Goal: Check status: Check status

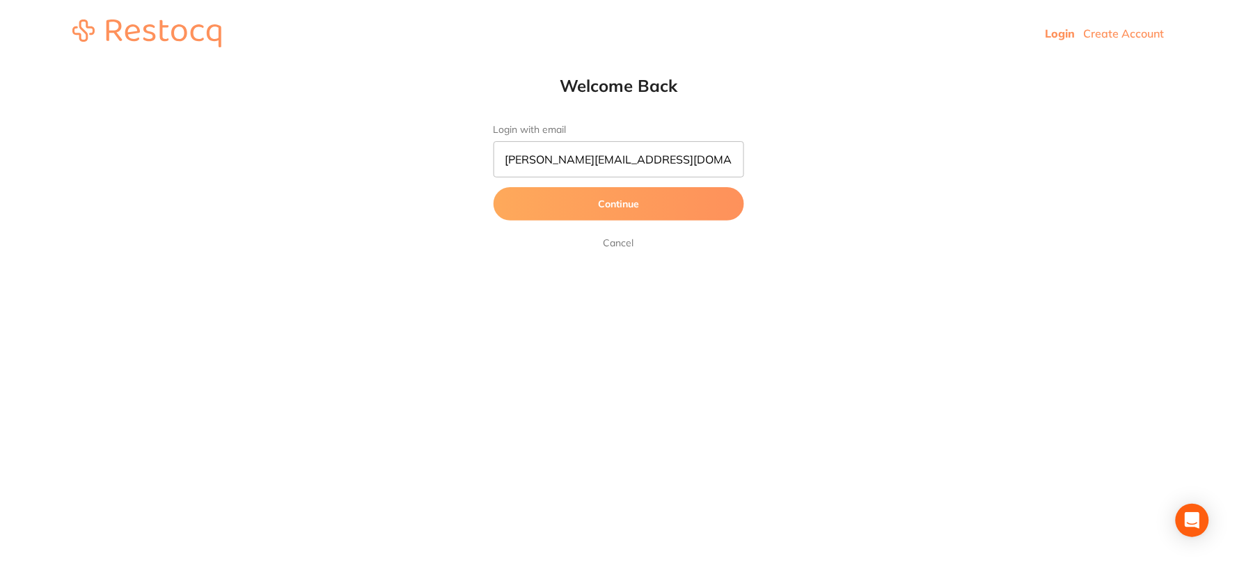
click at [630, 202] on button "Continue" at bounding box center [618, 203] width 251 height 33
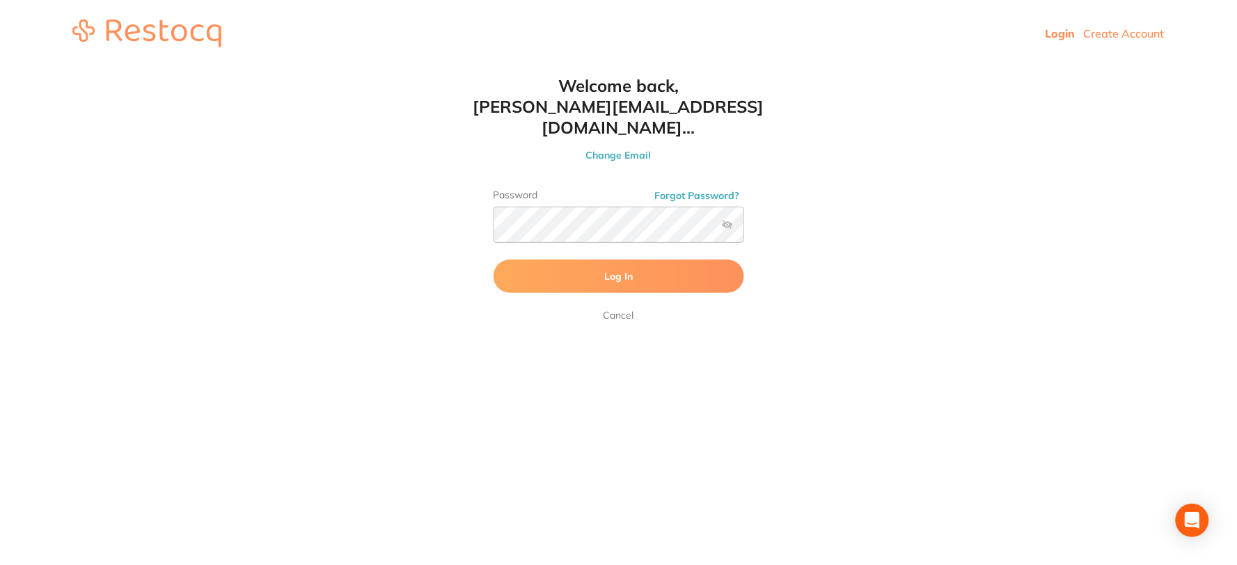
click at [538, 260] on button "Log In" at bounding box center [618, 276] width 251 height 33
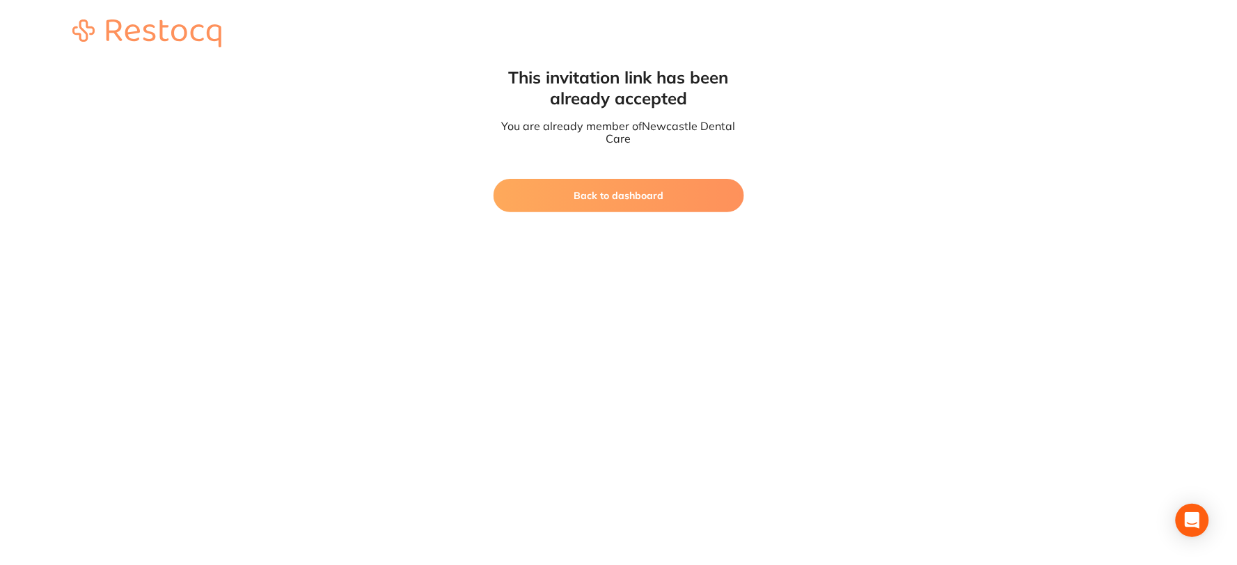
click at [651, 189] on button "Back to dashboard" at bounding box center [618, 195] width 251 height 33
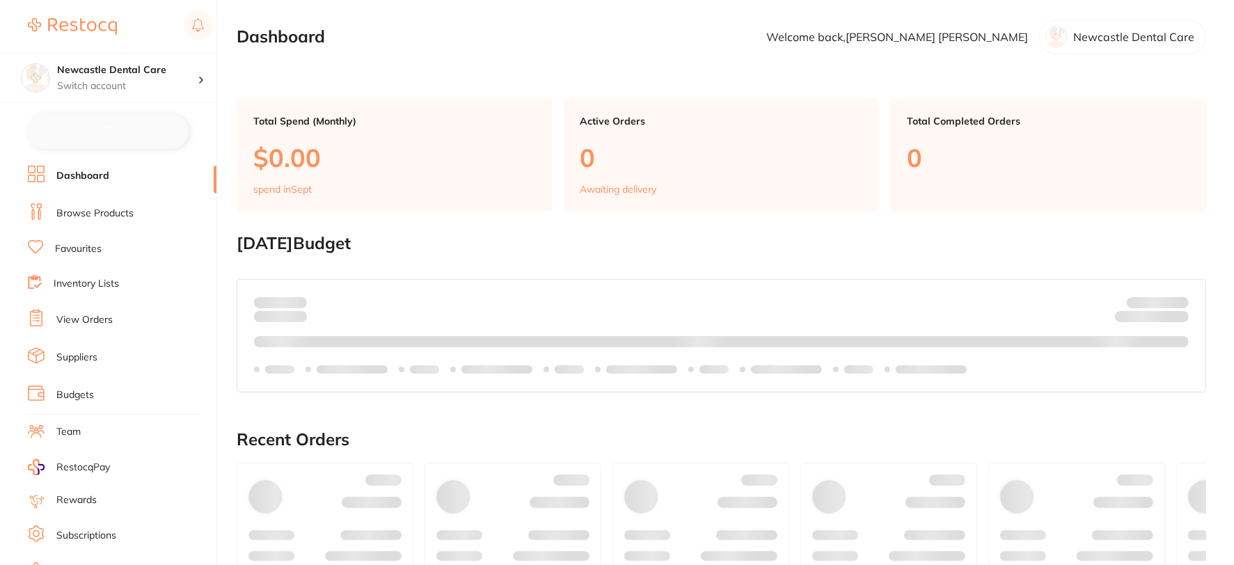
checkbox input "false"
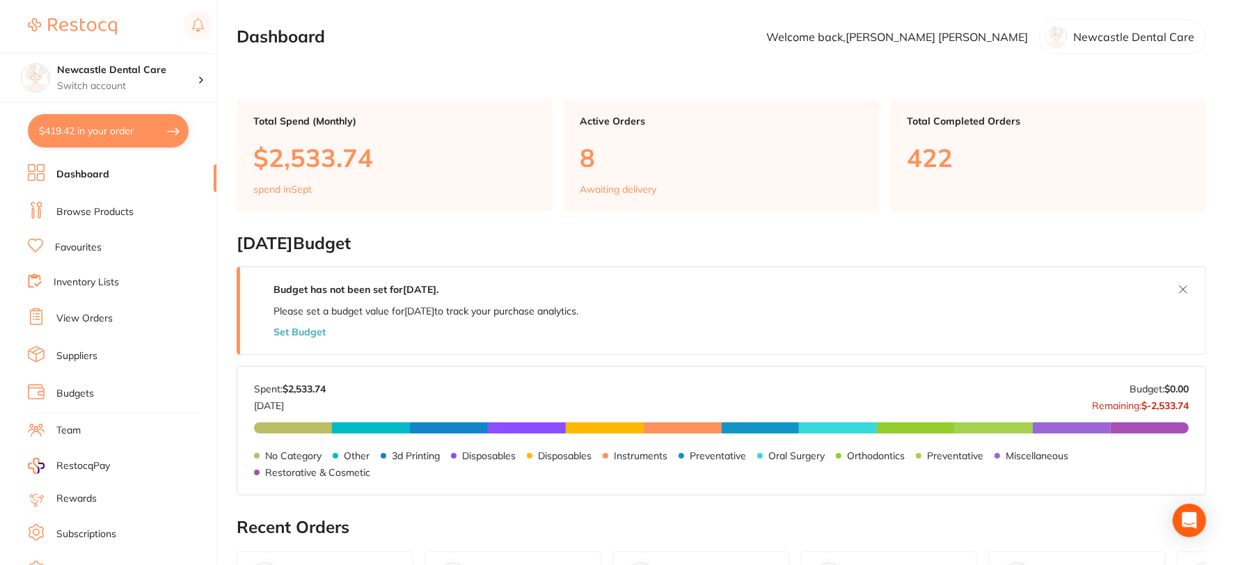
click at [97, 319] on link "View Orders" at bounding box center [84, 319] width 56 height 14
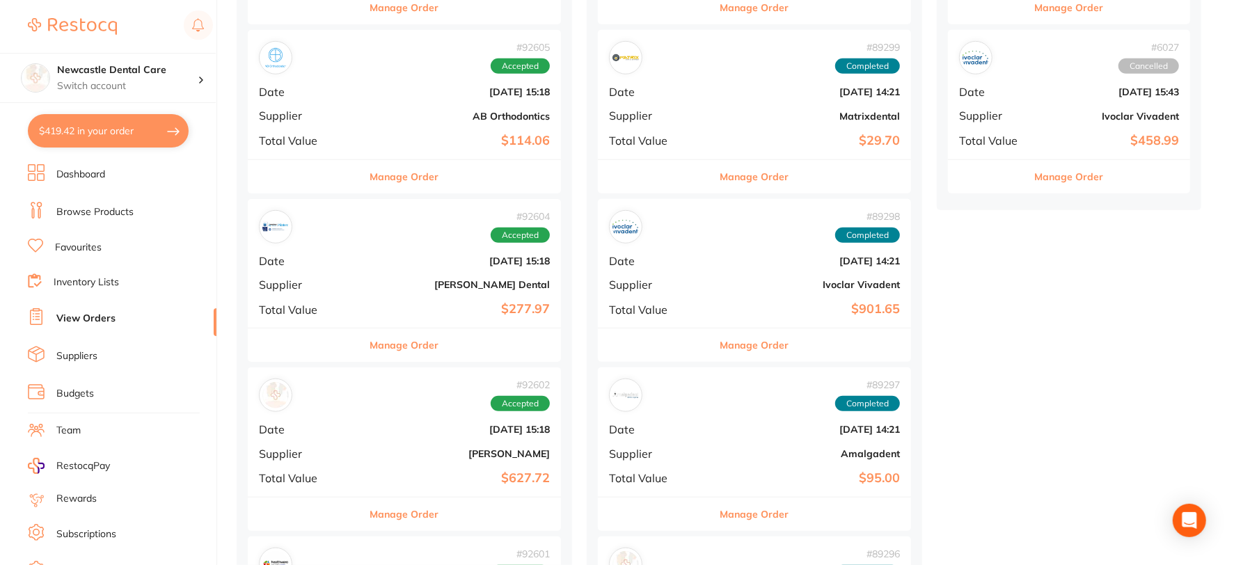
scroll to position [696, 0]
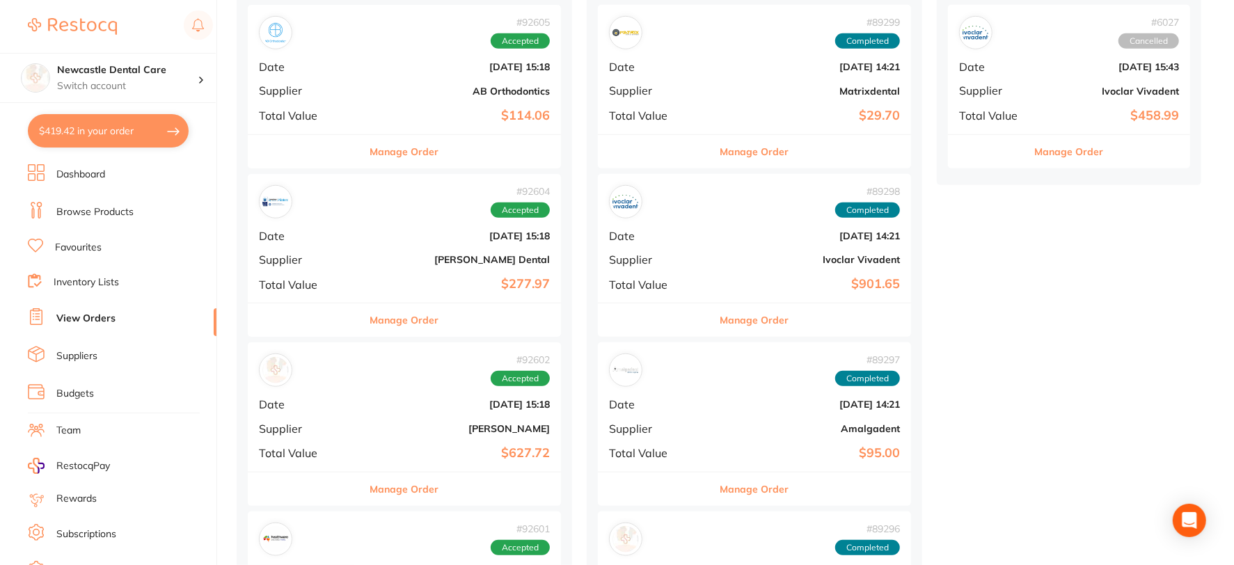
click at [386, 379] on div "# 92602 Accepted" at bounding box center [404, 369] width 291 height 33
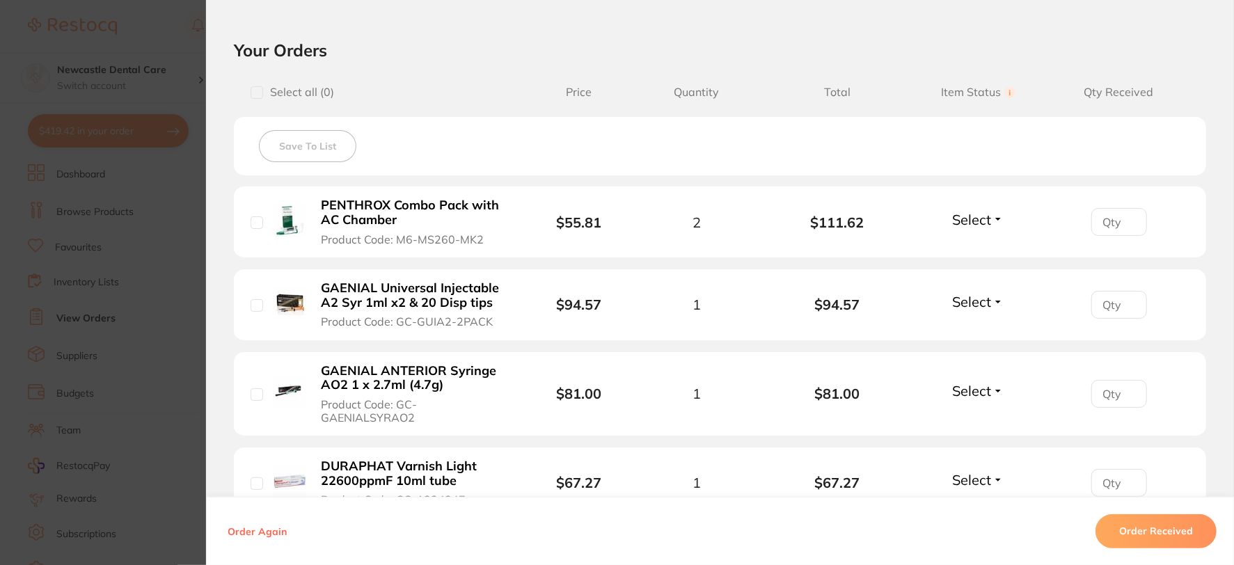
scroll to position [309, 0]
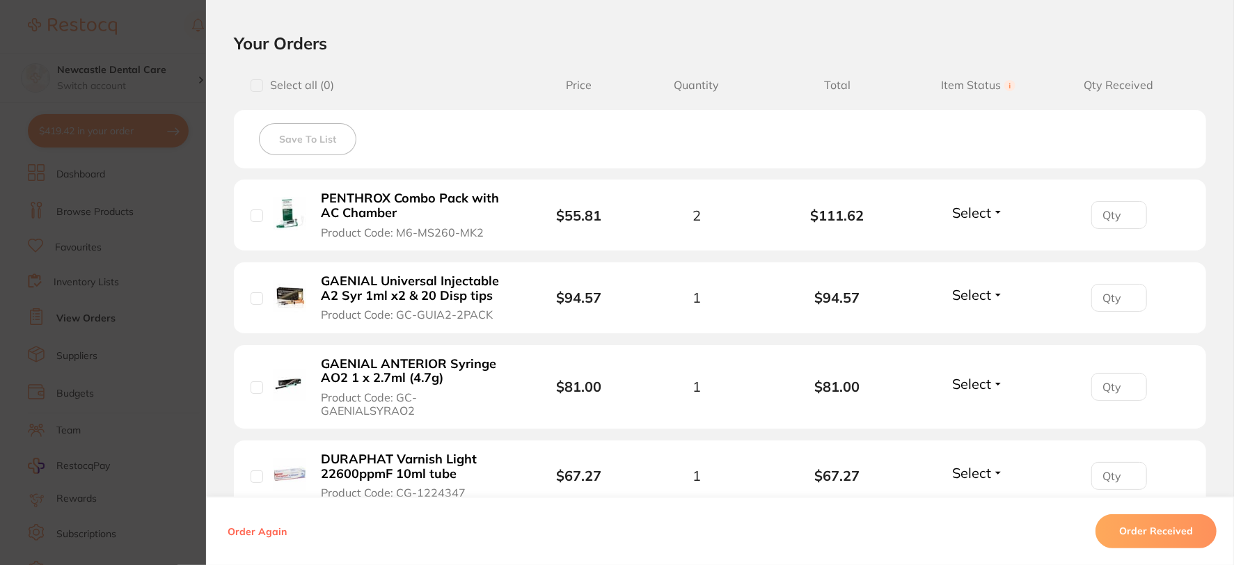
click at [986, 210] on span "Select" at bounding box center [971, 212] width 39 height 17
click at [969, 237] on span "Received" at bounding box center [977, 242] width 35 height 10
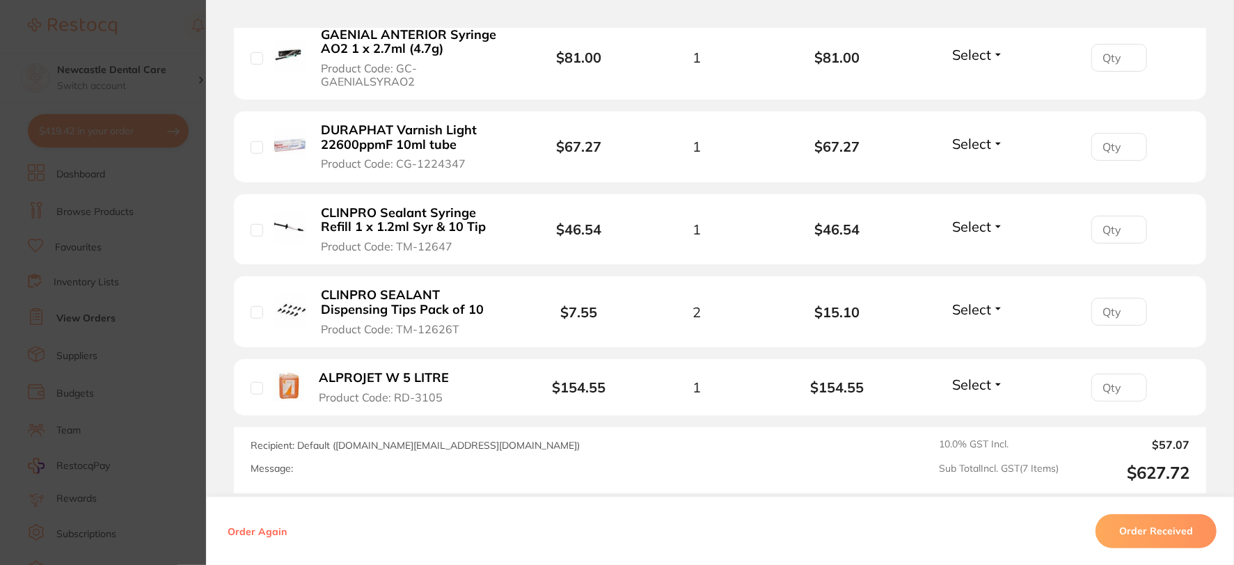
scroll to position [618, 0]
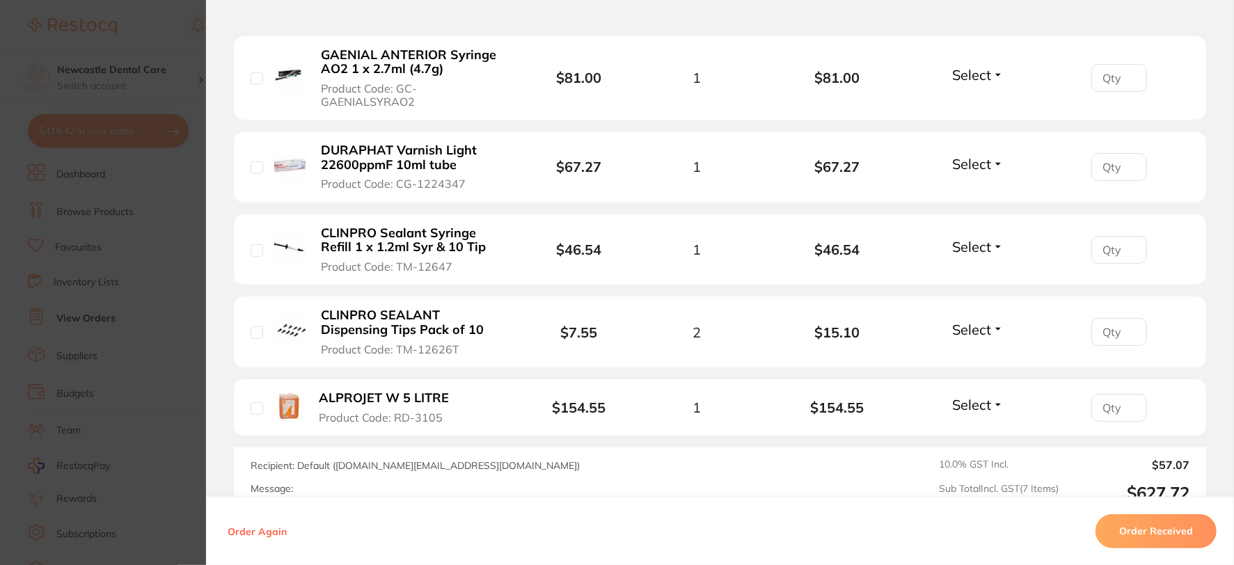
click at [987, 162] on span "Select" at bounding box center [971, 163] width 39 height 17
click at [983, 191] on span "Received" at bounding box center [977, 194] width 35 height 10
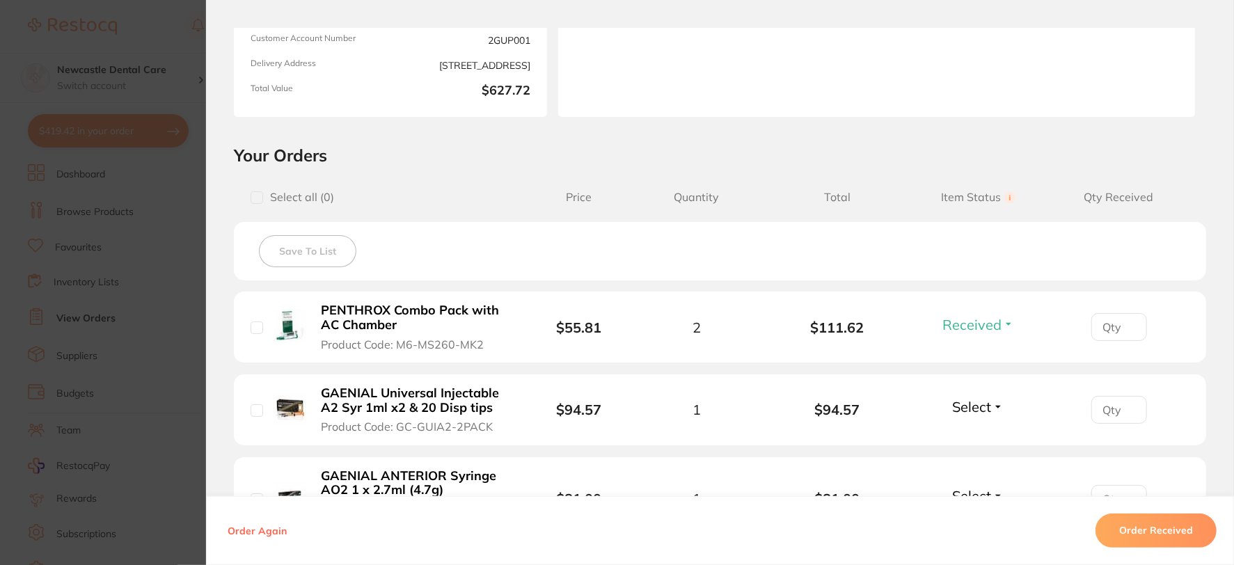
scroll to position [0, 0]
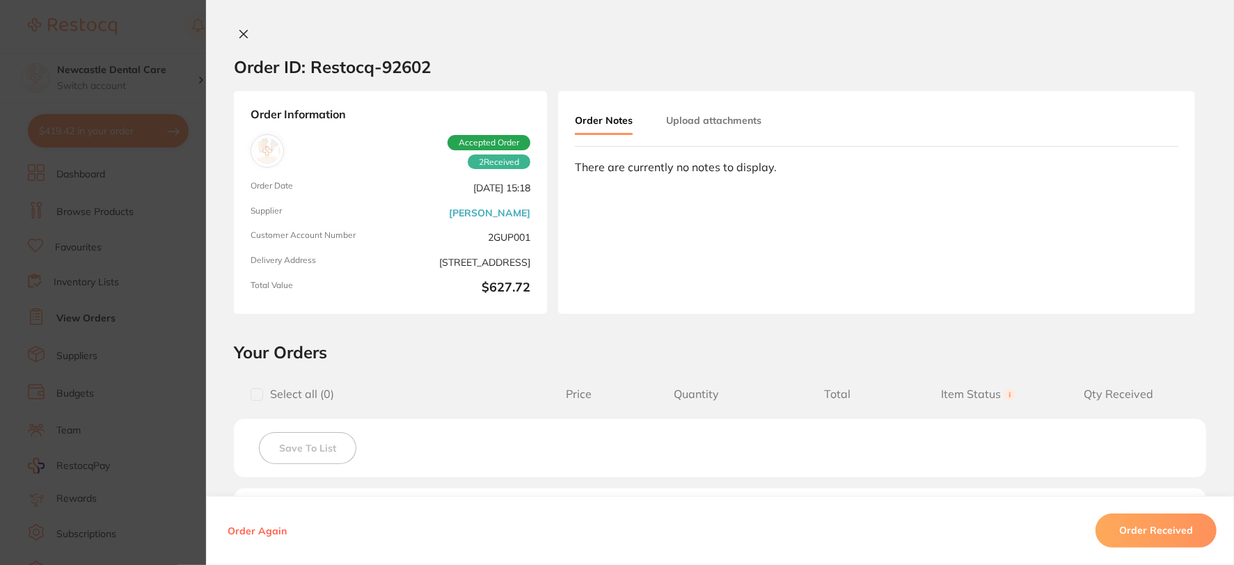
click at [238, 29] on icon at bounding box center [243, 34] width 11 height 11
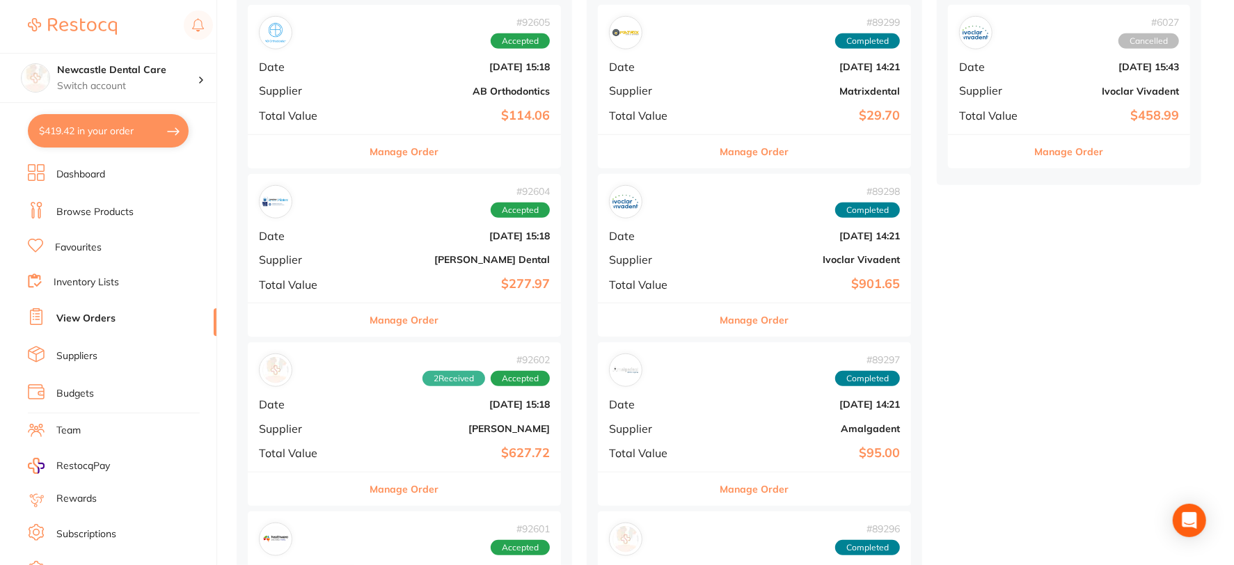
click at [363, 91] on b "AB Orthodontics" at bounding box center [456, 91] width 186 height 11
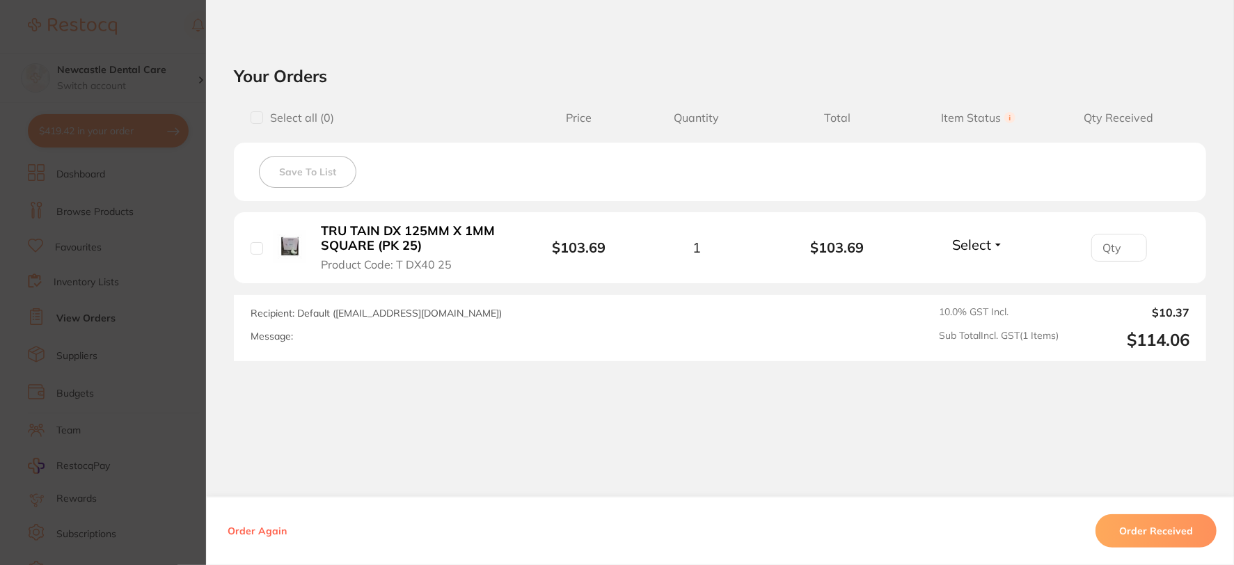
scroll to position [454, 0]
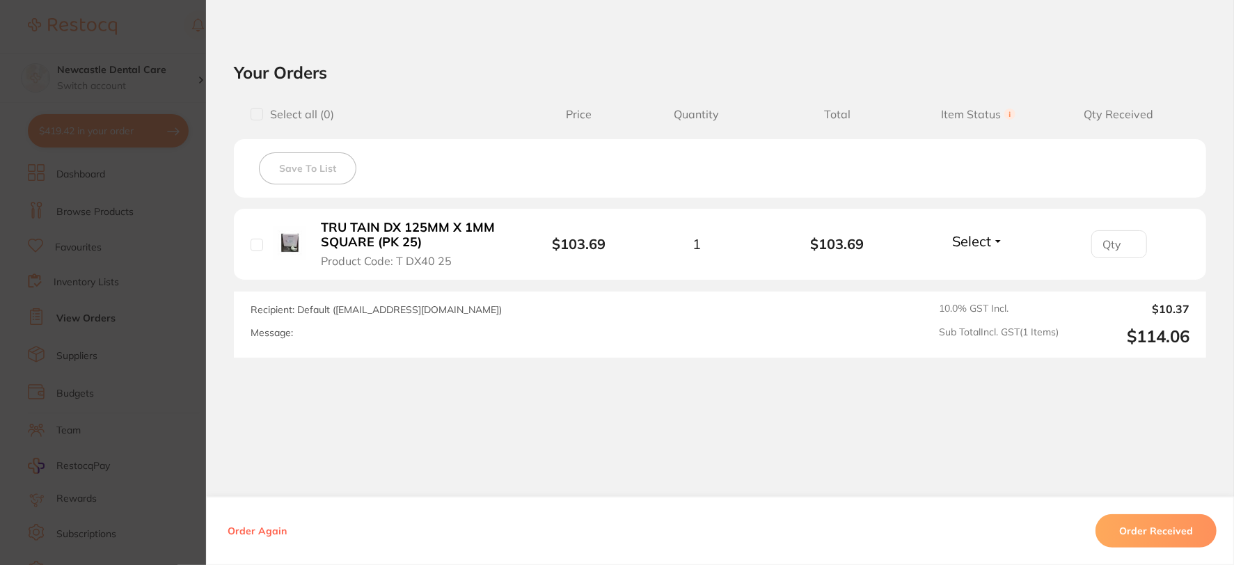
click at [1163, 527] on button "Order Received" at bounding box center [1155, 530] width 121 height 33
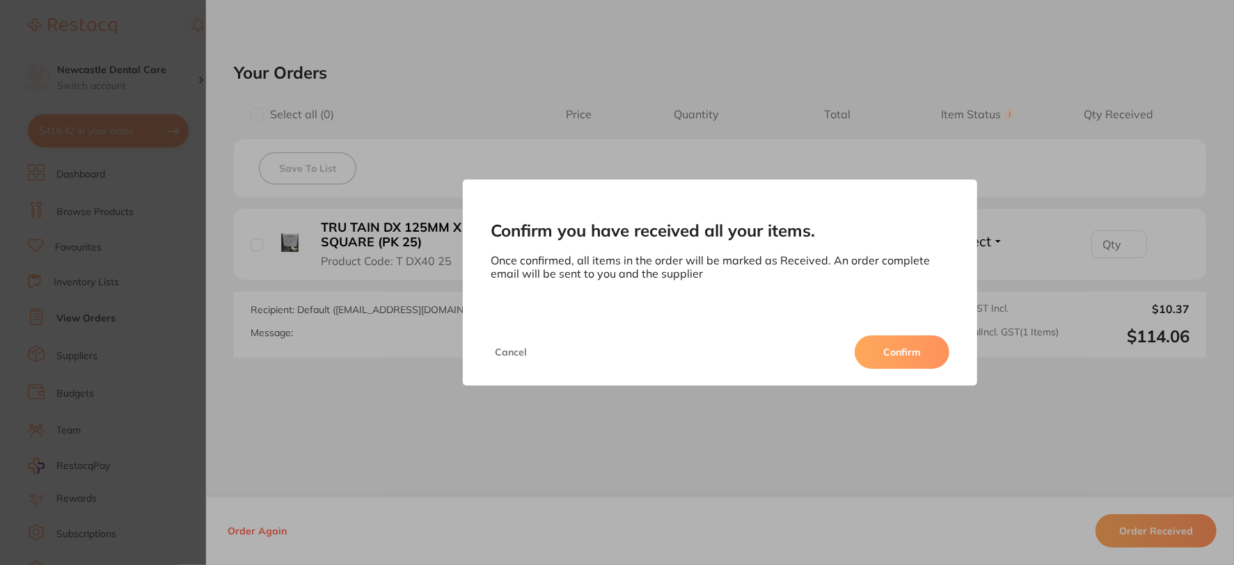
click at [874, 344] on button "Confirm" at bounding box center [902, 351] width 95 height 33
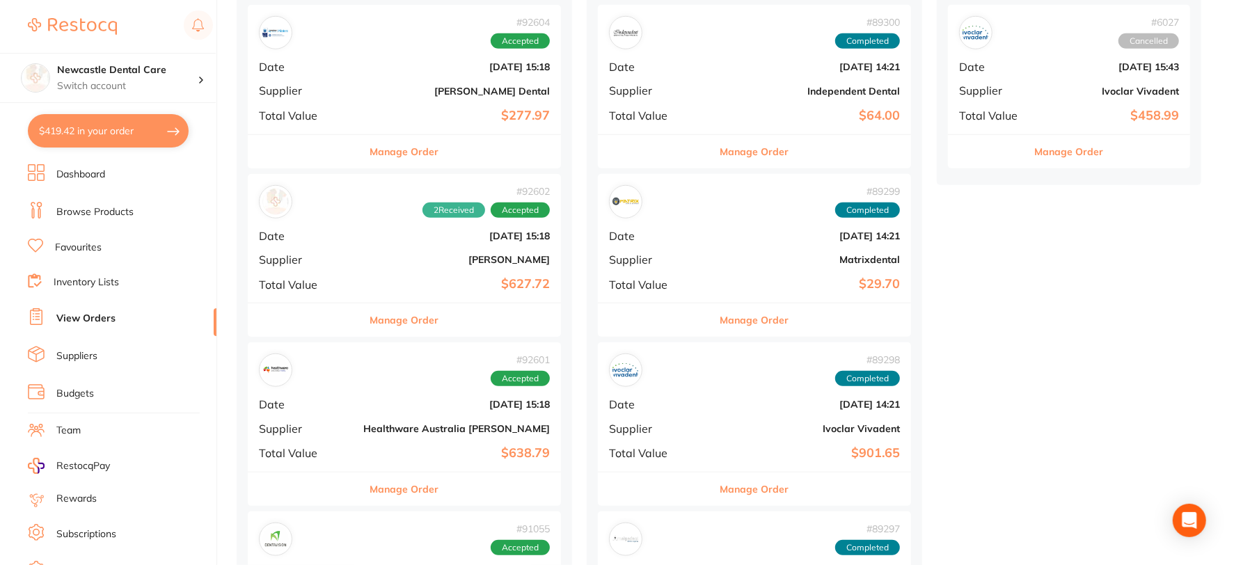
click at [357, 272] on div "# 92602 2 Received Accepted Date [DATE] 15:18 Supplier [PERSON_NAME] Total Valu…" at bounding box center [404, 238] width 313 height 129
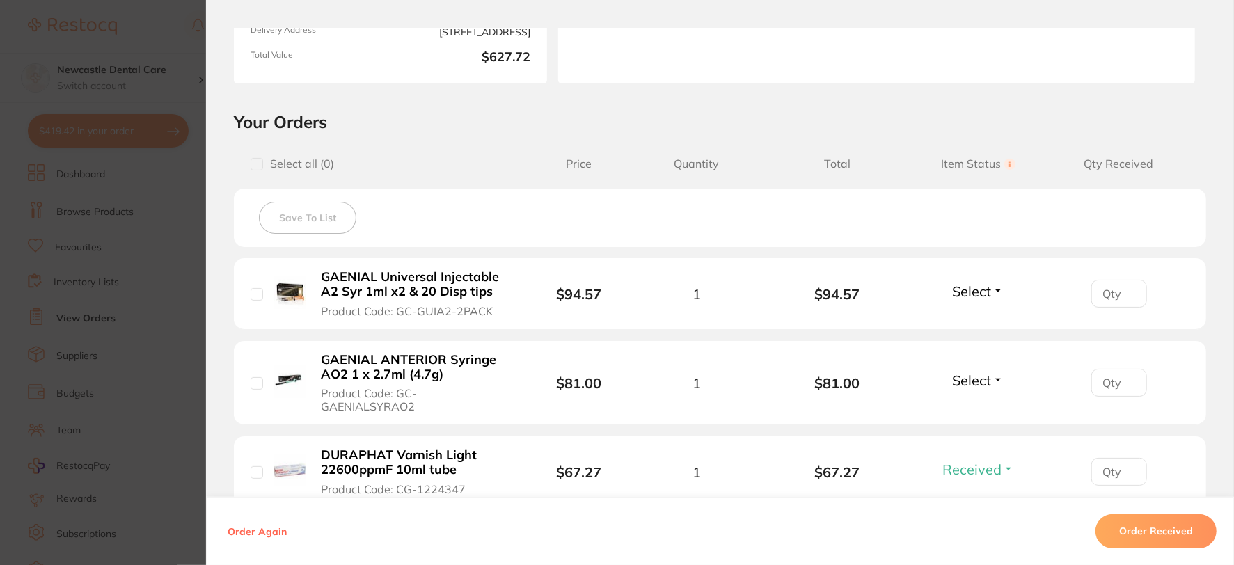
scroll to position [232, 0]
click at [1003, 293] on button "Select" at bounding box center [978, 289] width 60 height 17
click at [987, 311] on button "Received" at bounding box center [977, 321] width 35 height 22
click at [978, 373] on span "Select" at bounding box center [971, 378] width 39 height 17
click at [978, 402] on button "Received" at bounding box center [977, 410] width 35 height 22
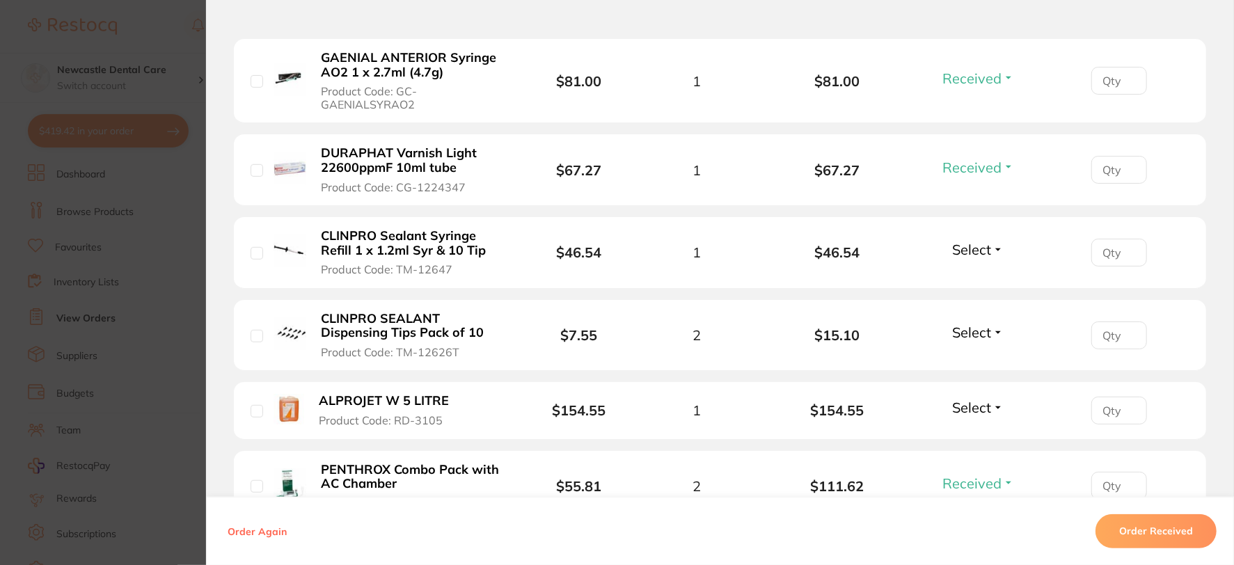
scroll to position [541, 0]
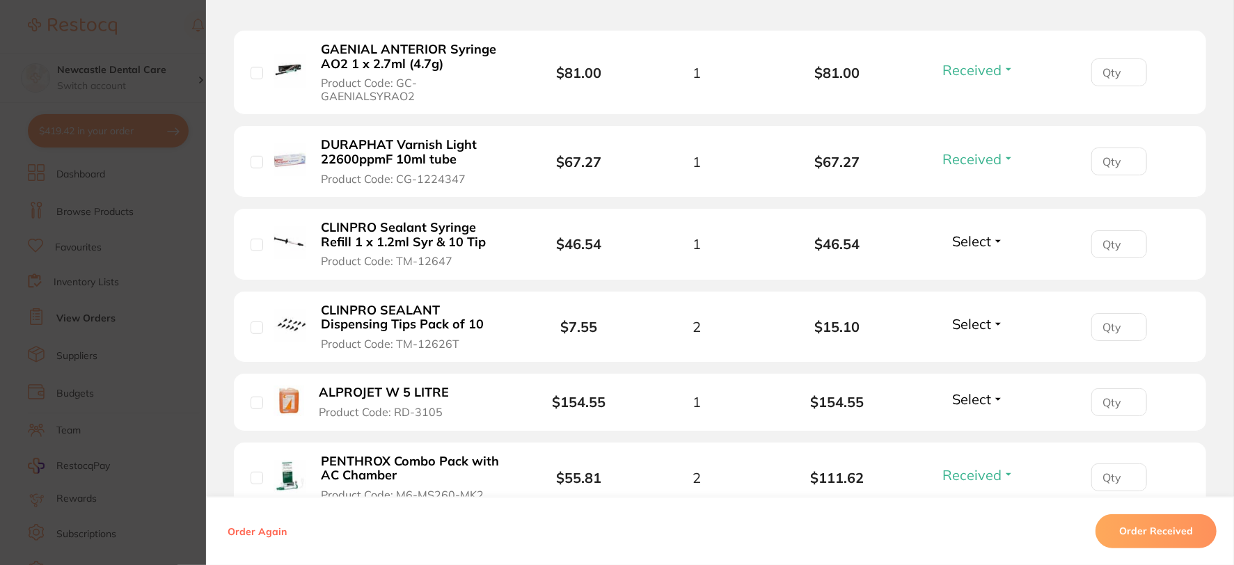
click at [988, 238] on span "Select" at bounding box center [971, 240] width 39 height 17
click at [975, 266] on span "Received" at bounding box center [977, 271] width 35 height 10
click at [992, 323] on button "Select" at bounding box center [978, 323] width 60 height 17
click at [988, 352] on span "Received" at bounding box center [977, 354] width 35 height 10
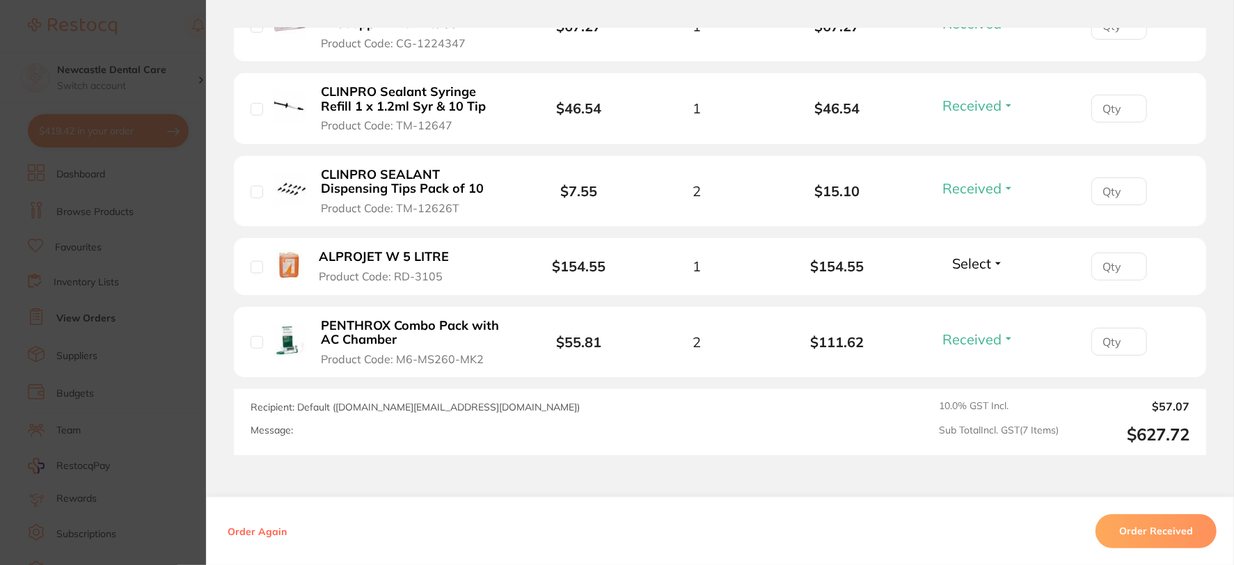
scroll to position [696, 0]
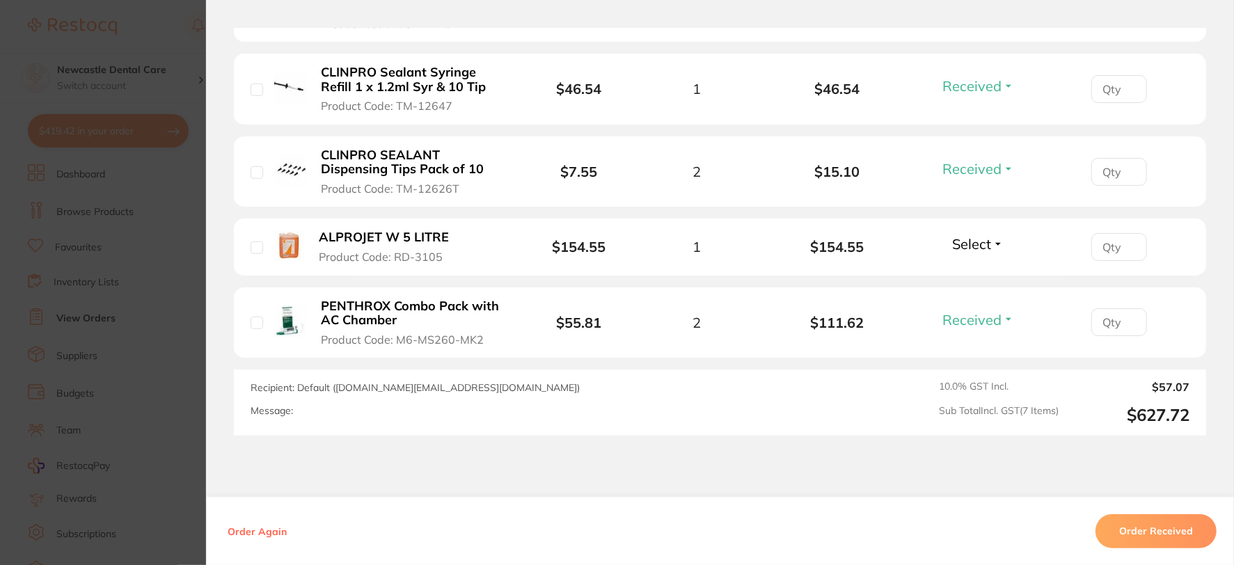
click at [985, 242] on span "Select" at bounding box center [971, 243] width 39 height 17
click at [974, 271] on span "Received" at bounding box center [977, 274] width 35 height 10
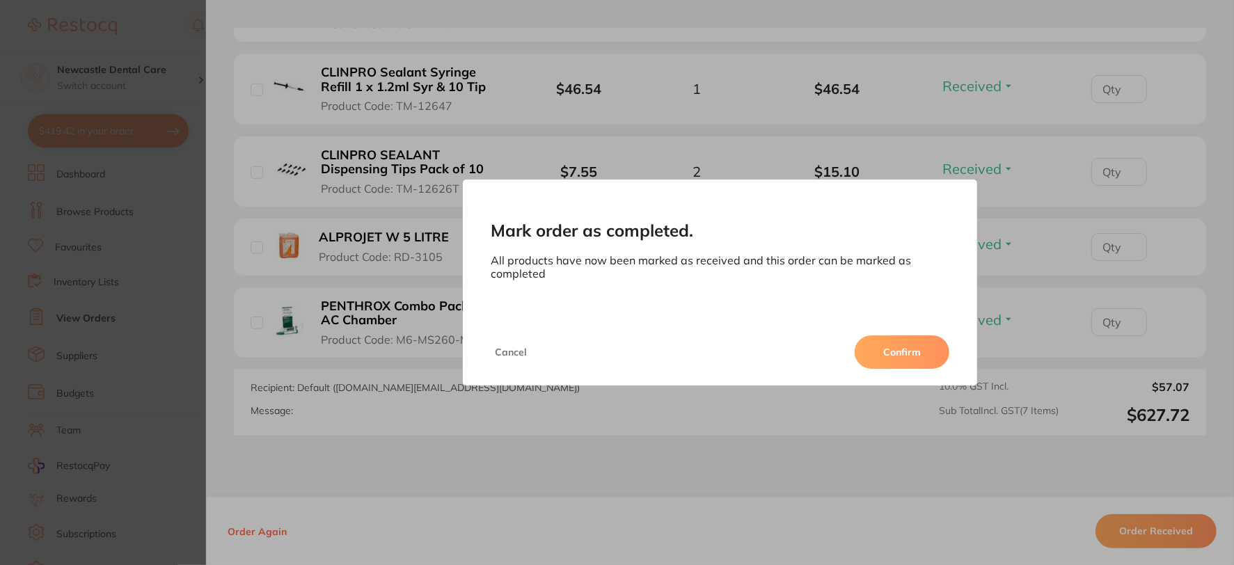
click at [919, 349] on button "Confirm" at bounding box center [902, 351] width 95 height 33
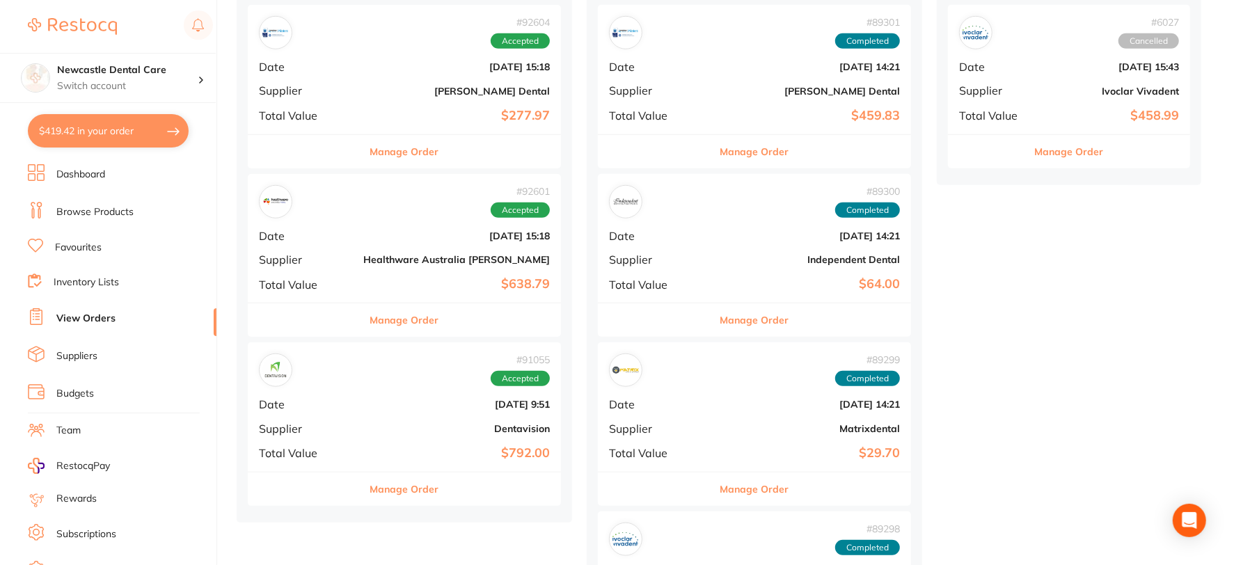
click at [362, 219] on div "# 92601 Accepted Date [DATE] 15:18 Supplier Healthware [GEOGRAPHIC_DATA] [PERSO…" at bounding box center [404, 238] width 313 height 129
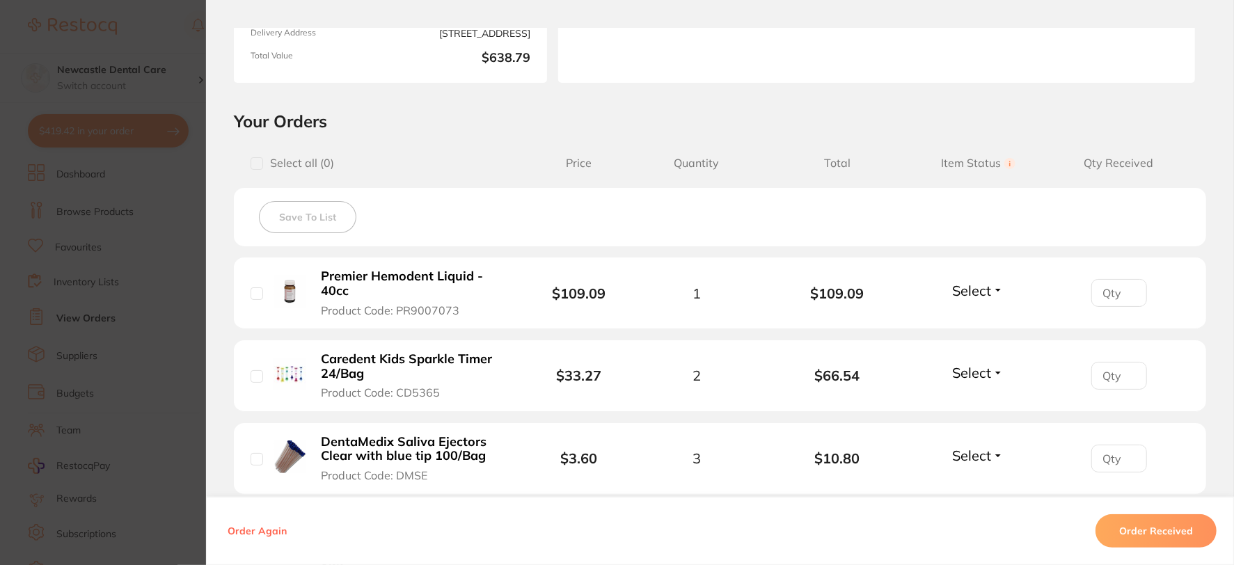
scroll to position [232, 0]
click at [996, 287] on button "Select" at bounding box center [978, 289] width 60 height 17
click at [983, 318] on span "Received" at bounding box center [977, 320] width 35 height 10
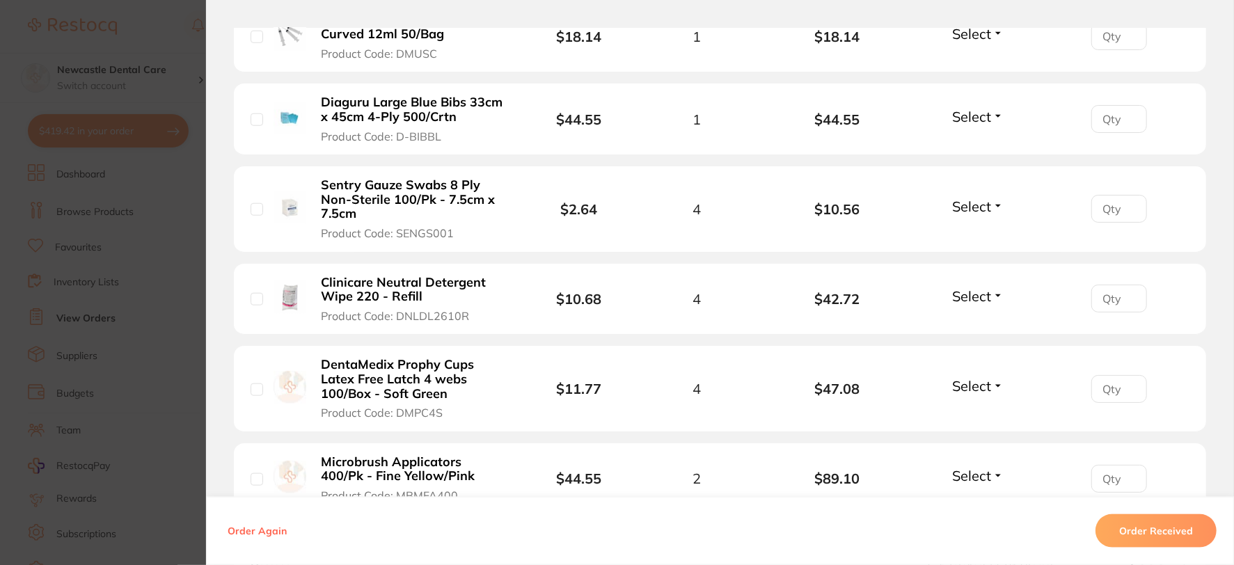
scroll to position [1005, 0]
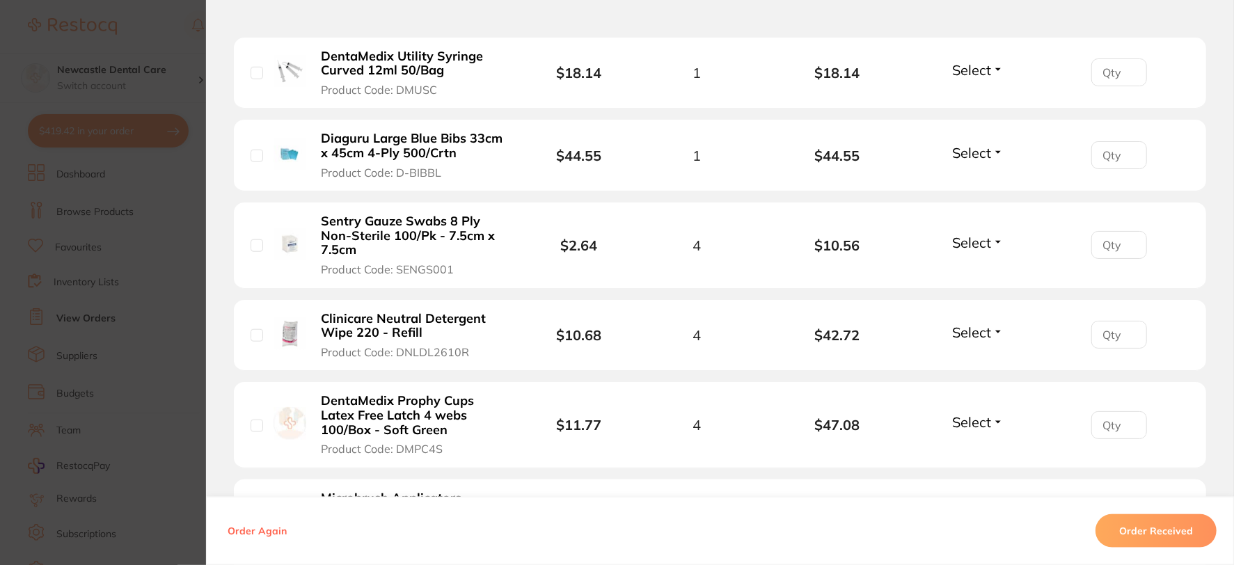
click at [996, 240] on button "Select" at bounding box center [978, 242] width 60 height 17
click at [969, 297] on span "Back Order" at bounding box center [978, 294] width 42 height 10
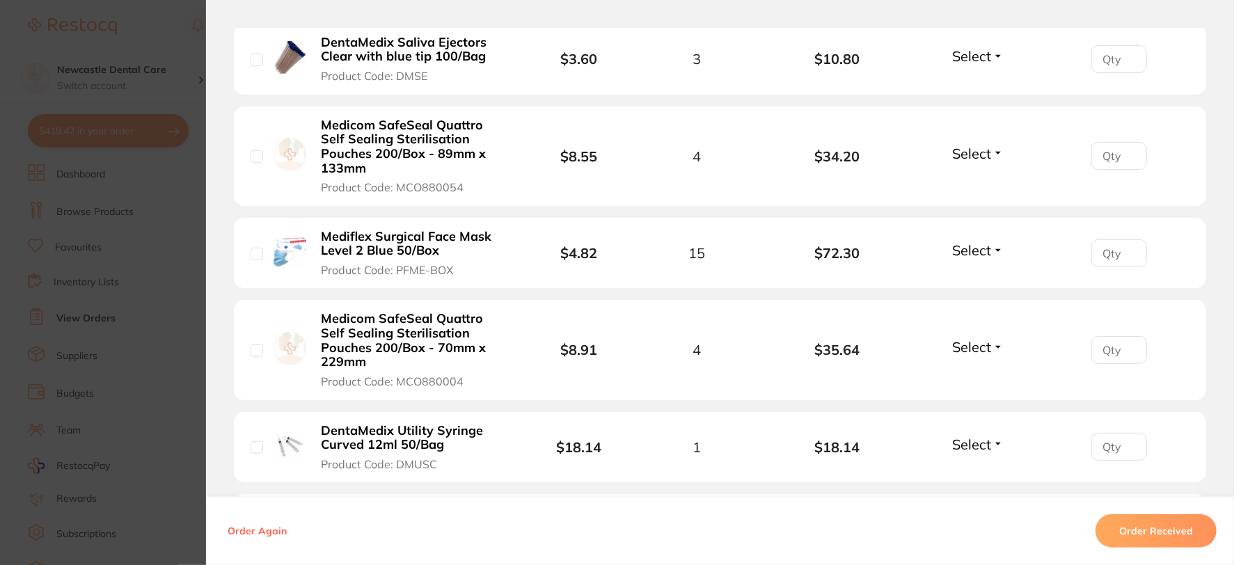
scroll to position [618, 0]
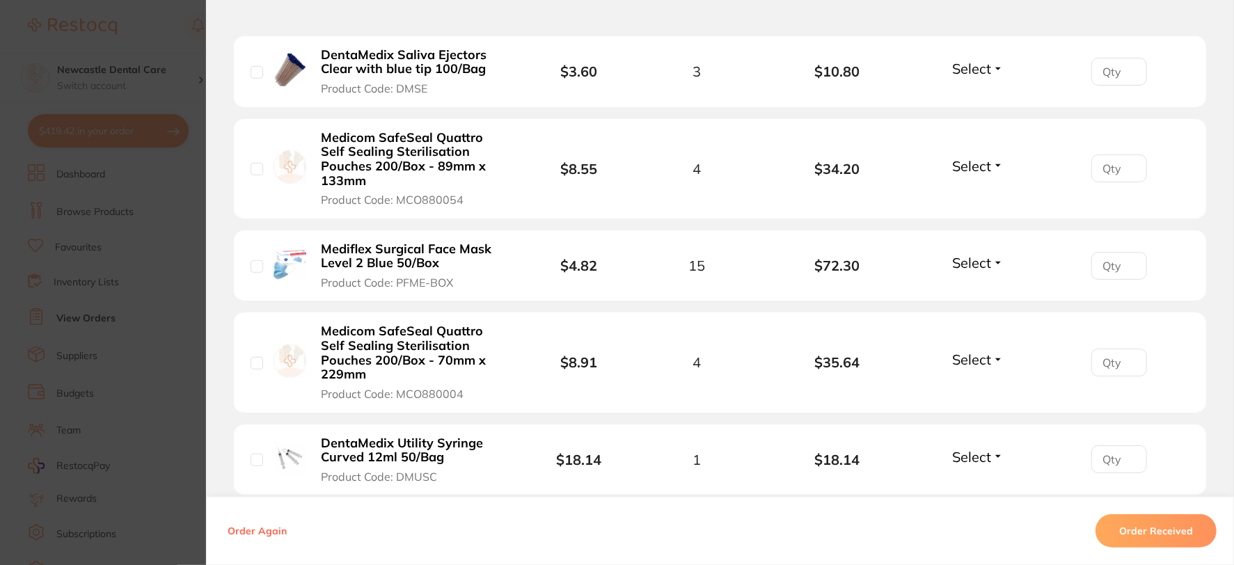
click at [985, 263] on span "Select" at bounding box center [971, 262] width 39 height 17
click at [976, 309] on span "Back Order" at bounding box center [978, 314] width 42 height 10
click at [993, 166] on button "Select" at bounding box center [978, 165] width 60 height 17
click at [967, 219] on span "Back Order" at bounding box center [978, 217] width 42 height 10
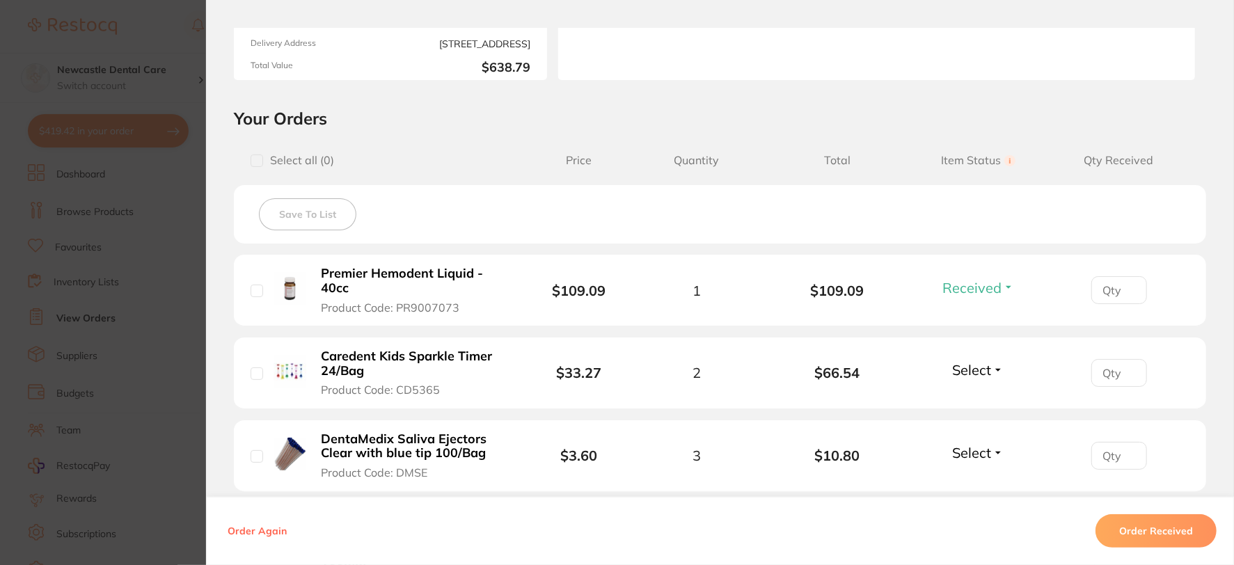
scroll to position [232, 0]
click at [989, 372] on button "Select" at bounding box center [978, 371] width 60 height 17
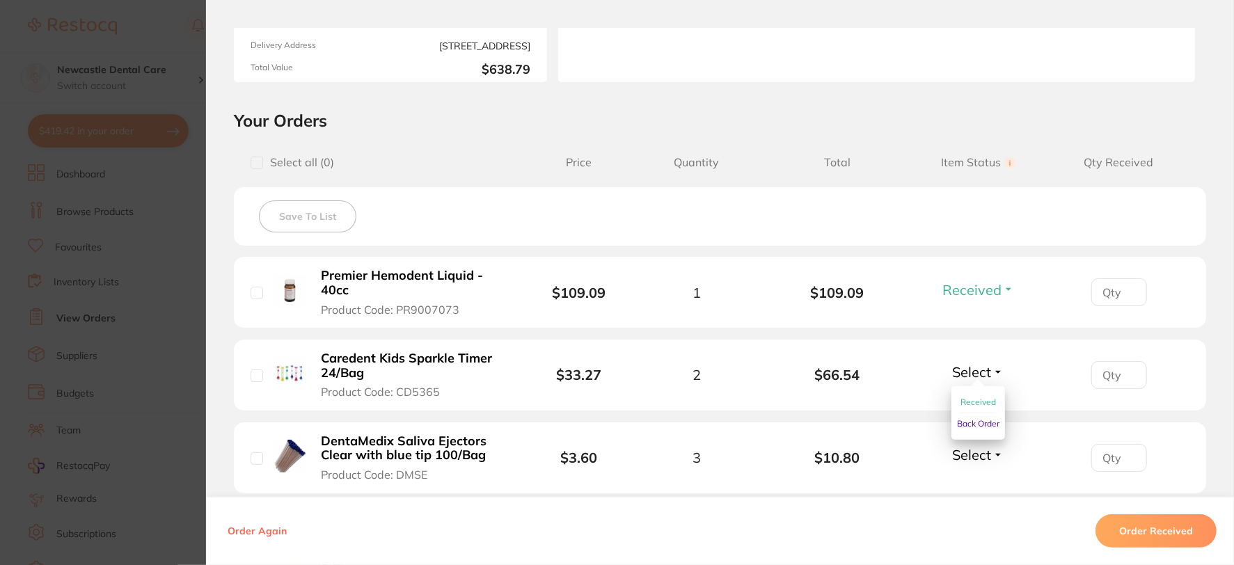
click at [985, 404] on span "Received" at bounding box center [977, 402] width 35 height 10
click at [985, 451] on span "Select" at bounding box center [971, 454] width 39 height 17
click at [983, 482] on span "Received" at bounding box center [977, 484] width 35 height 10
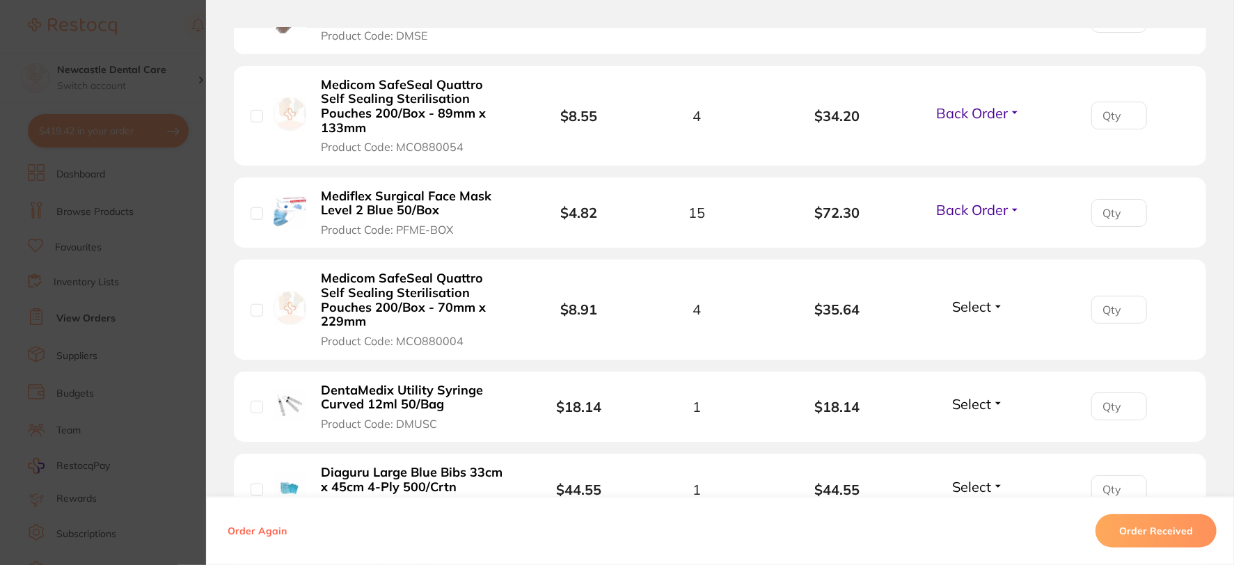
scroll to position [696, 0]
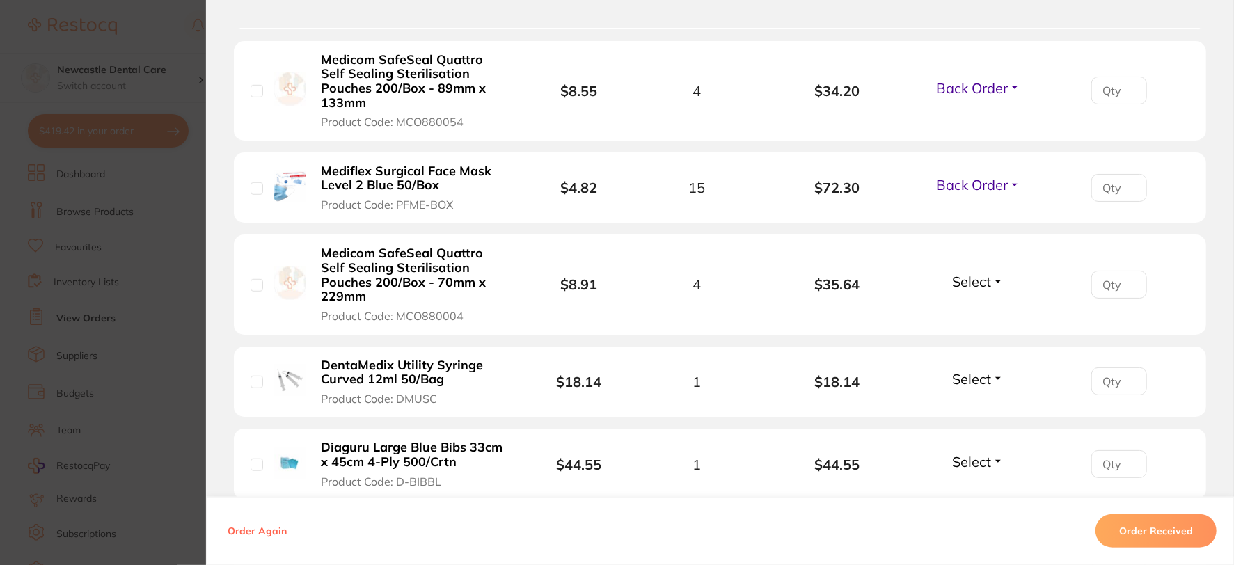
click at [981, 280] on span "Select" at bounding box center [971, 281] width 39 height 17
click at [971, 309] on span "Received" at bounding box center [977, 311] width 35 height 10
click at [995, 376] on button "Select" at bounding box center [978, 378] width 60 height 17
click at [985, 404] on span "Received" at bounding box center [977, 409] width 35 height 10
click at [991, 459] on button "Select" at bounding box center [978, 461] width 60 height 17
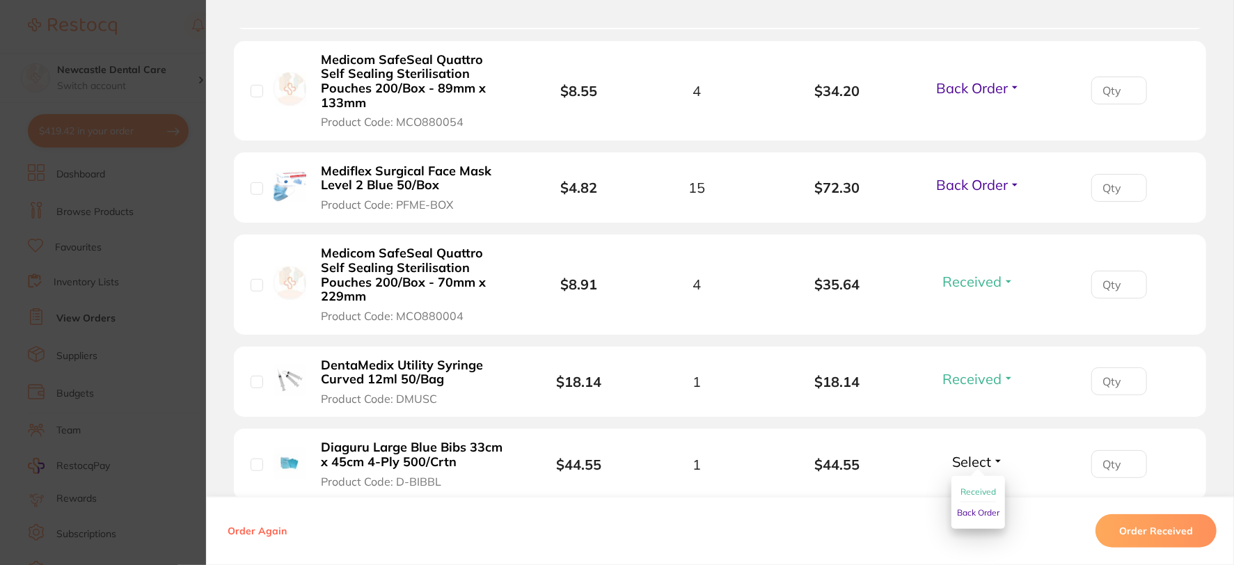
click at [981, 488] on span "Received" at bounding box center [977, 491] width 35 height 10
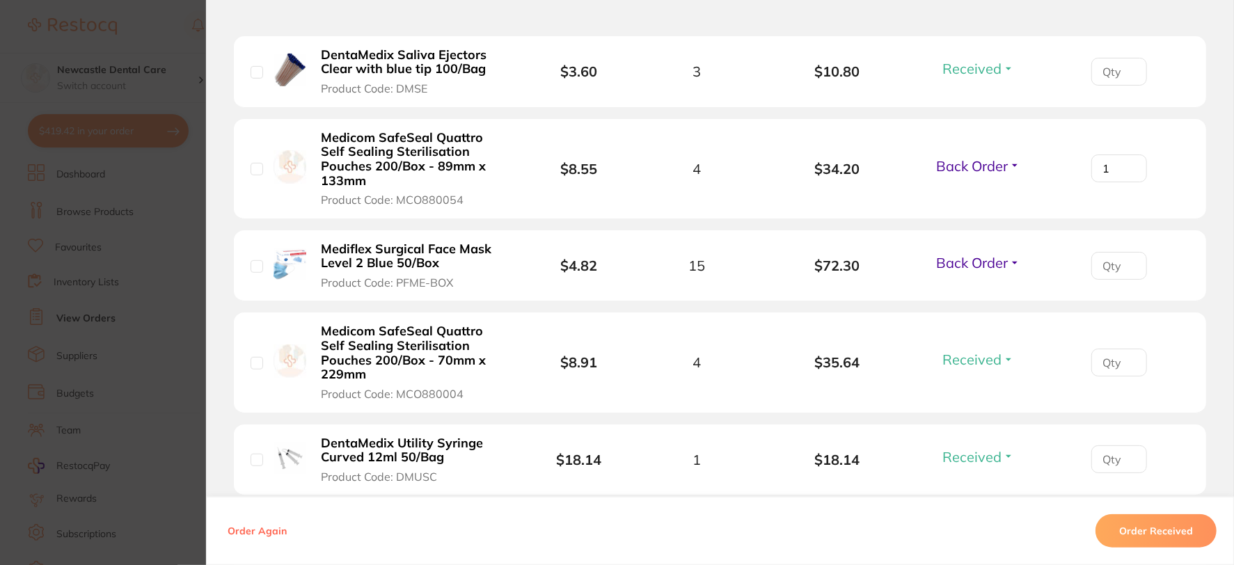
type input "1"
click at [1129, 163] on input "1" at bounding box center [1119, 168] width 56 height 28
type input "3"
click at [923, 191] on li "Medicom SafeSeal Quattro Self Sealing Sterilisation Pouches 200/Box - 89mm x 13…" at bounding box center [720, 169] width 972 height 100
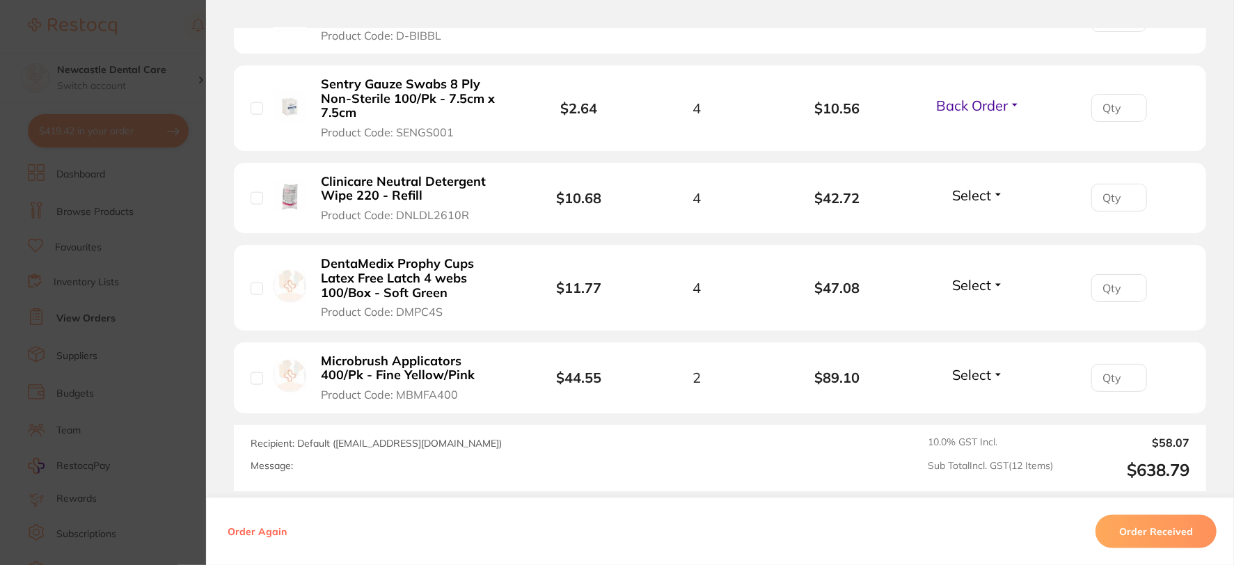
scroll to position [1159, 0]
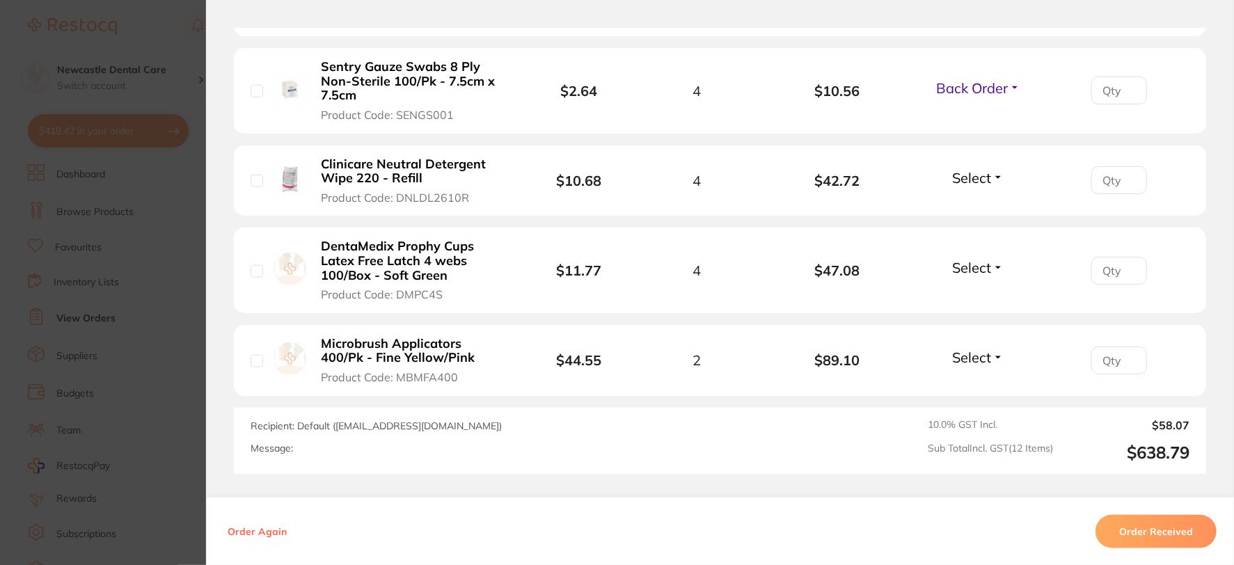
click at [992, 180] on button "Select" at bounding box center [978, 177] width 60 height 17
click at [972, 205] on span "Received" at bounding box center [977, 207] width 35 height 10
click at [992, 270] on button "Select" at bounding box center [978, 267] width 60 height 17
click at [983, 303] on button "Received" at bounding box center [977, 298] width 35 height 22
click at [988, 355] on span "Select" at bounding box center [971, 357] width 39 height 17
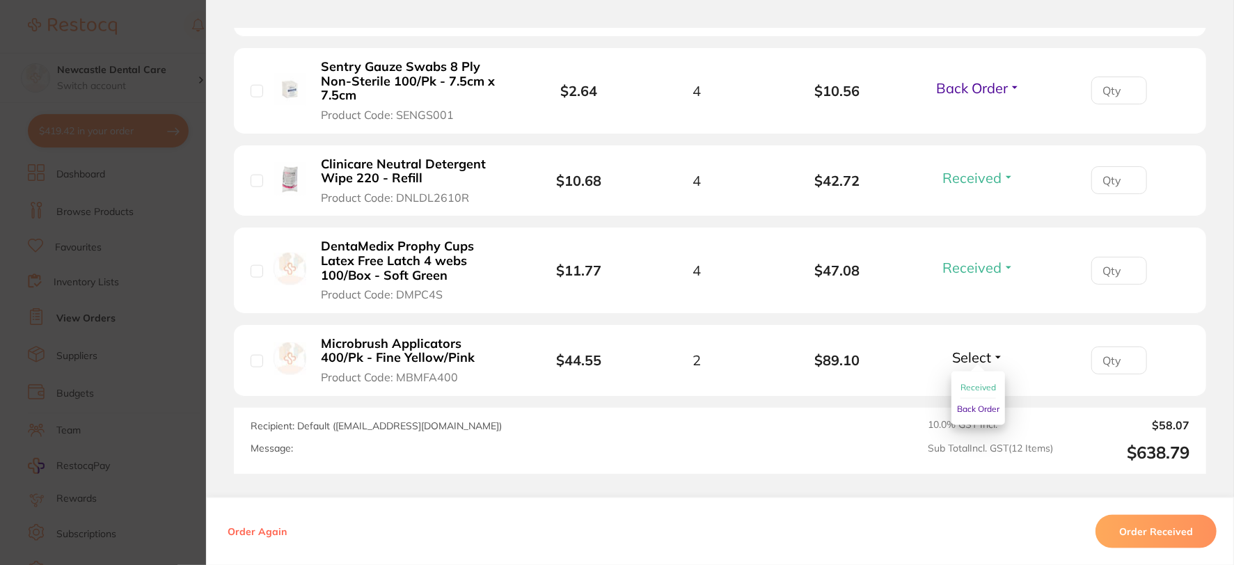
click at [982, 383] on span "Received" at bounding box center [977, 387] width 35 height 10
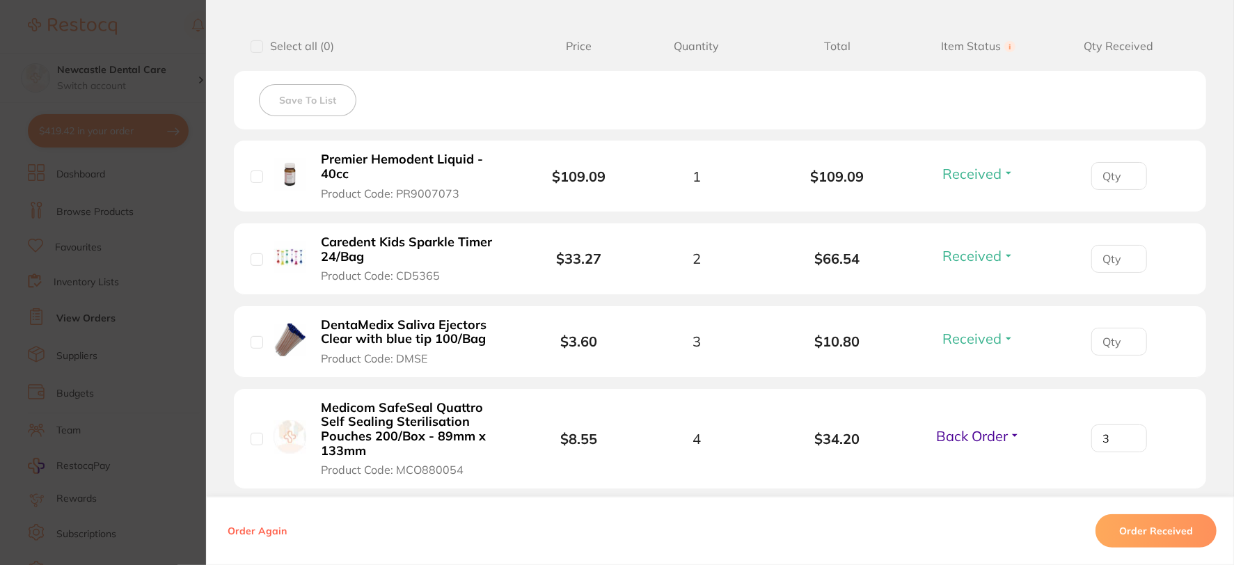
scroll to position [0, 0]
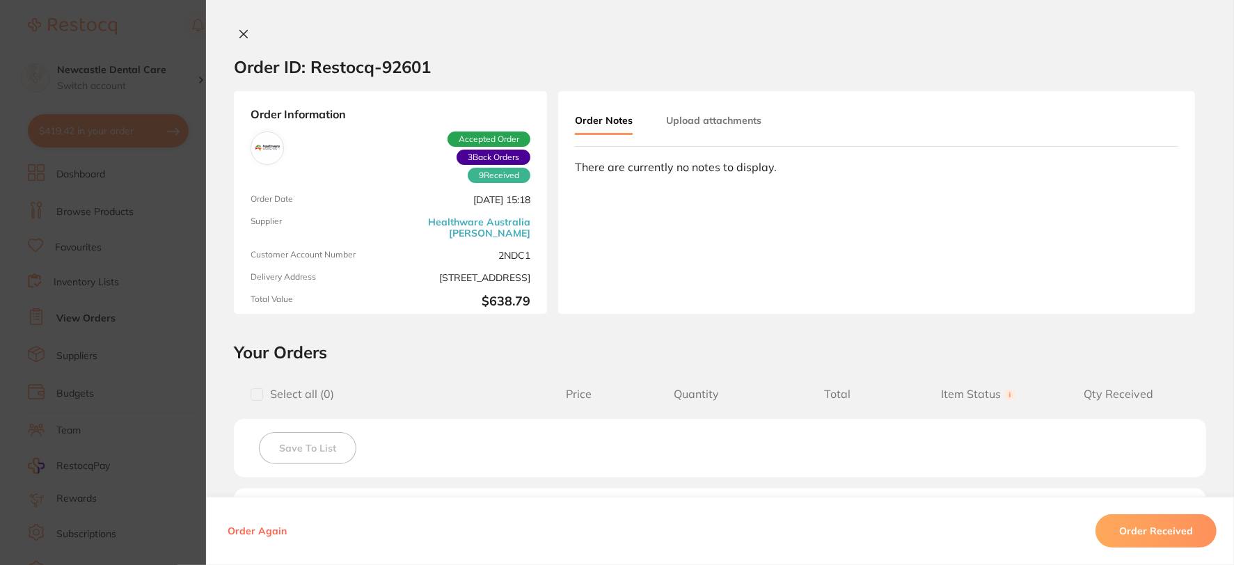
click at [238, 32] on icon at bounding box center [243, 34] width 11 height 11
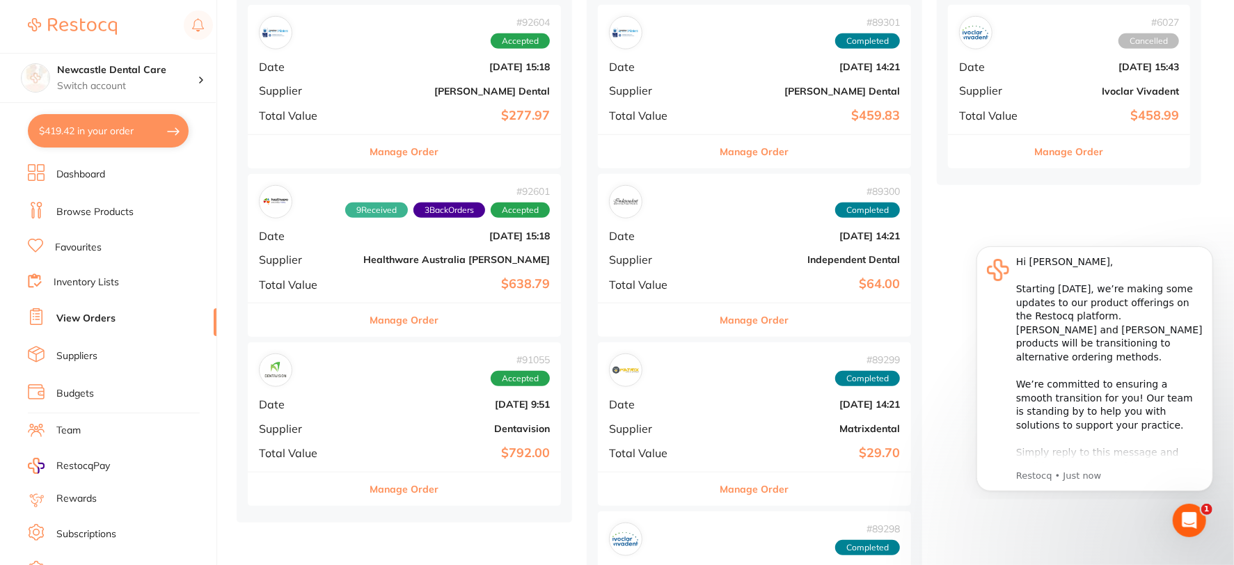
click at [351, 395] on div "# 91055 Accepted Date [DATE] 9:51 Supplier Dentavision Total Value $792.00" at bounding box center [404, 406] width 313 height 129
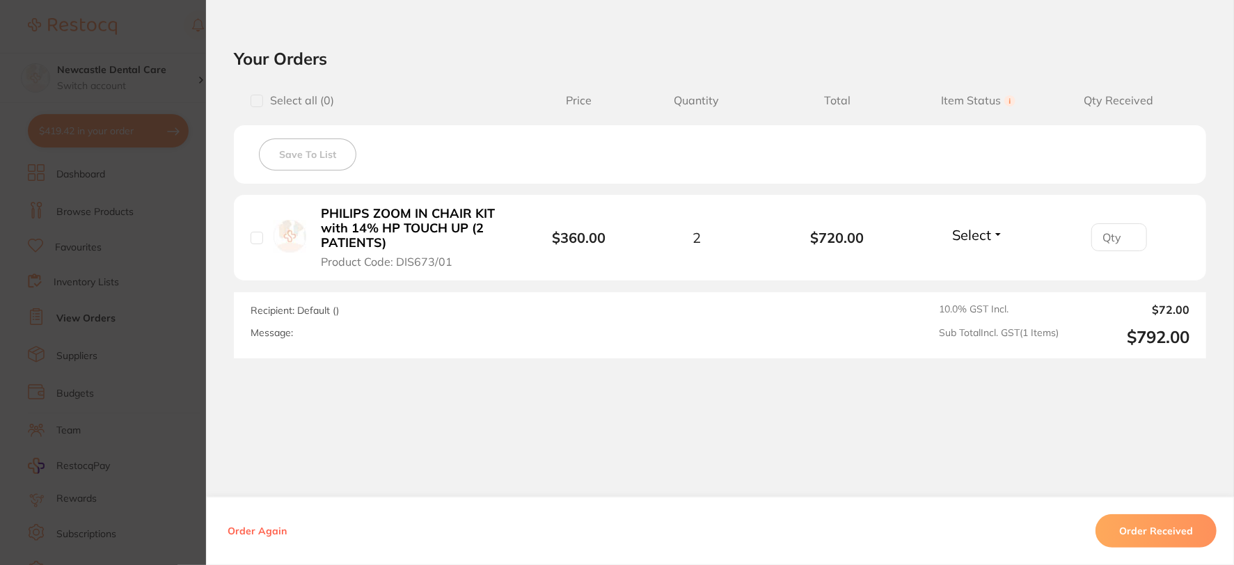
click at [1160, 529] on button "Order Received" at bounding box center [1155, 530] width 121 height 33
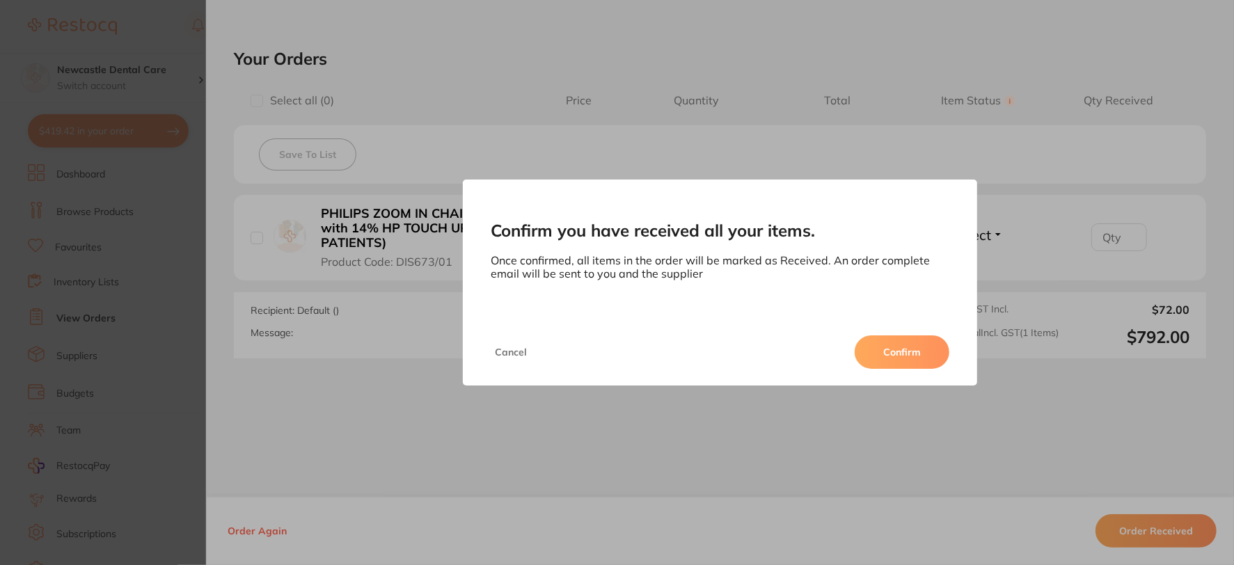
click at [937, 351] on button "Confirm" at bounding box center [902, 351] width 95 height 33
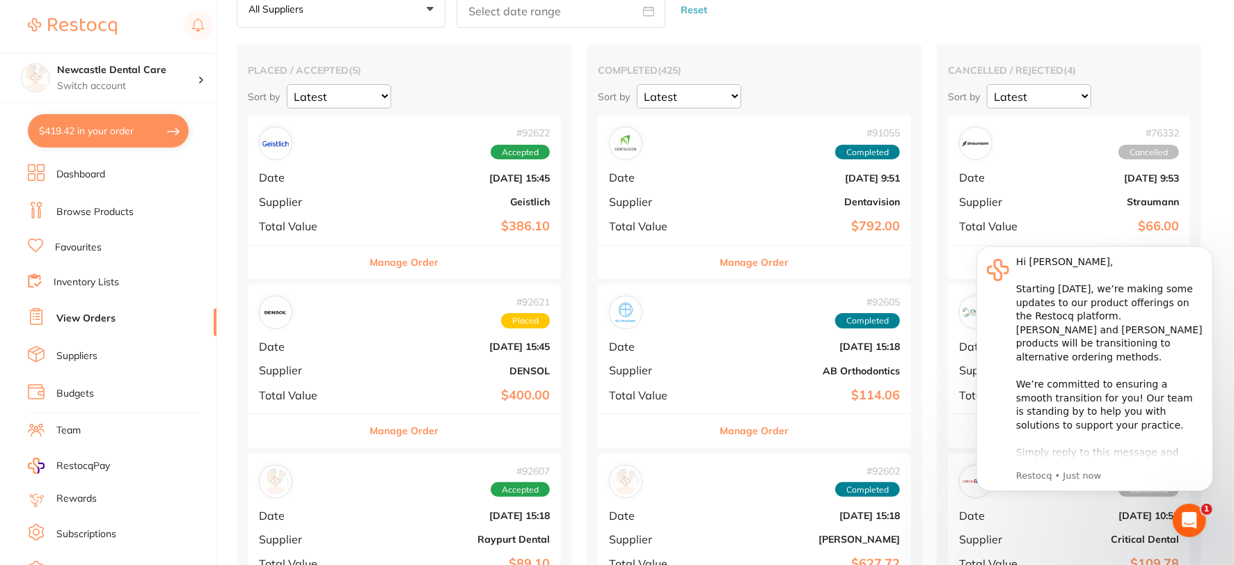
scroll to position [77, 0]
click at [365, 192] on div "# 92622 Accepted Date [DATE] 15:45 Supplier Geistlich Total Value $386.10" at bounding box center [404, 181] width 313 height 129
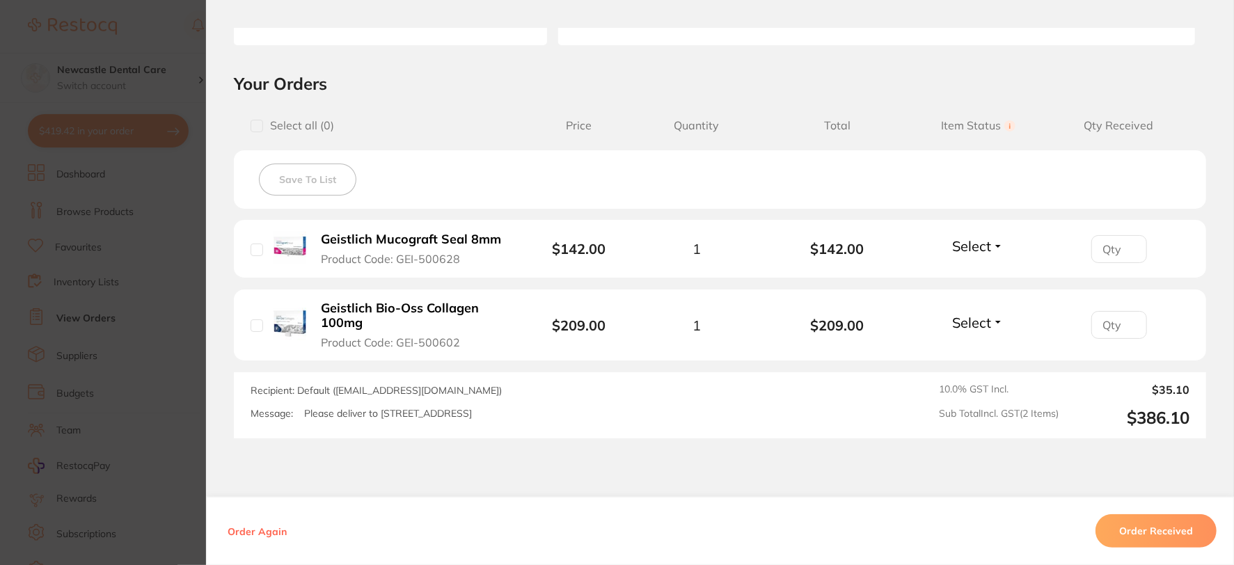
scroll to position [309, 0]
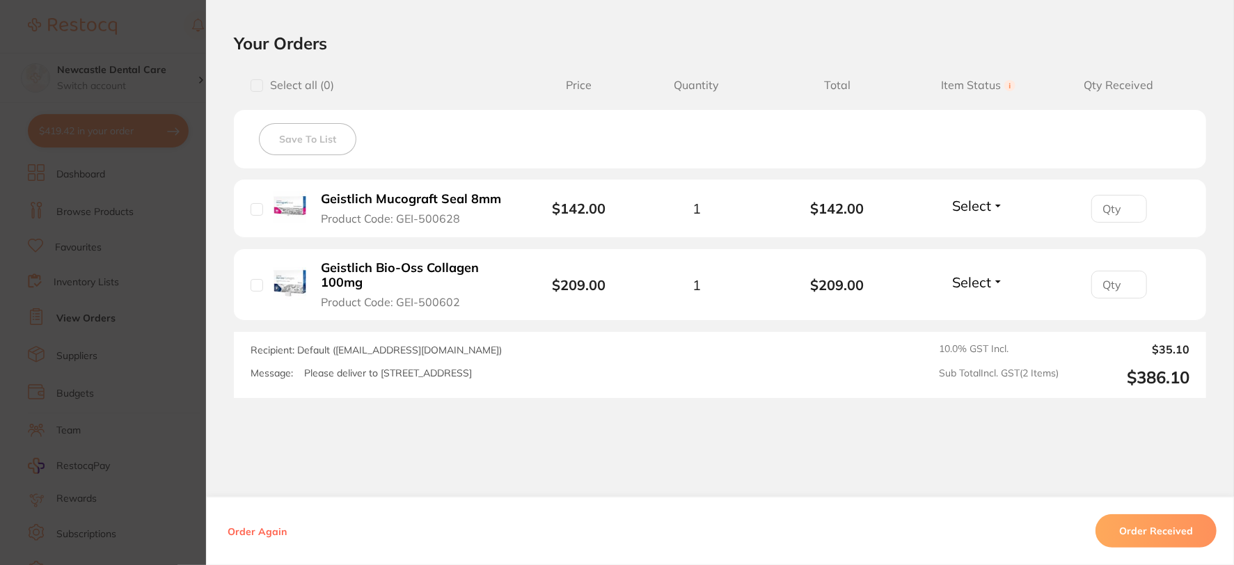
click at [1171, 529] on button "Order Received" at bounding box center [1155, 530] width 121 height 33
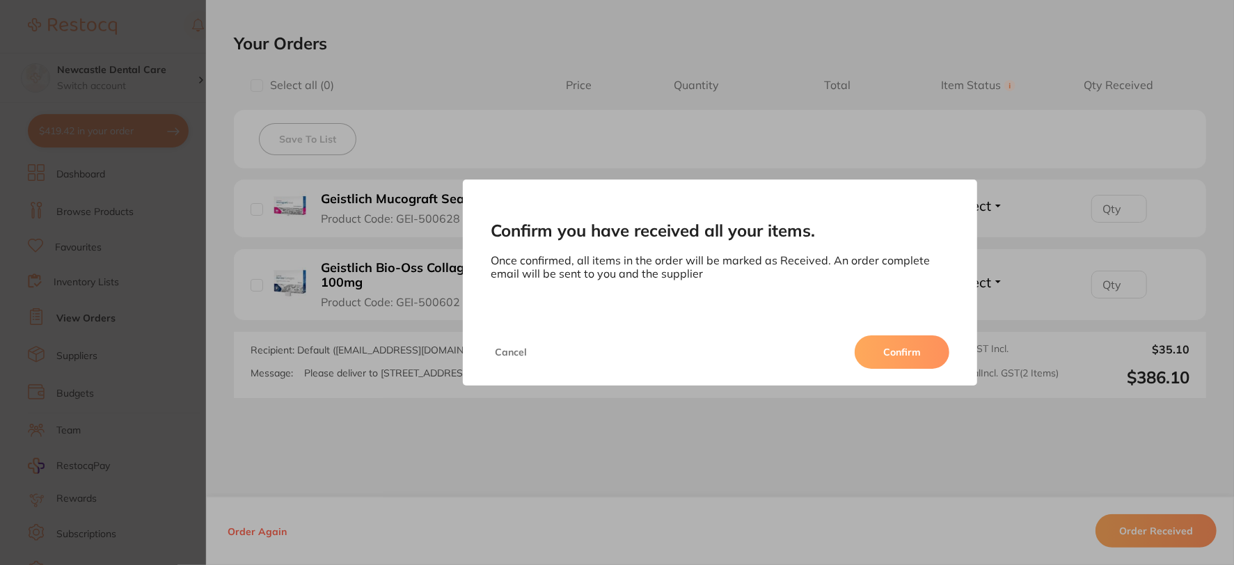
click at [875, 355] on button "Confirm" at bounding box center [902, 351] width 95 height 33
